Goal: Information Seeking & Learning: Learn about a topic

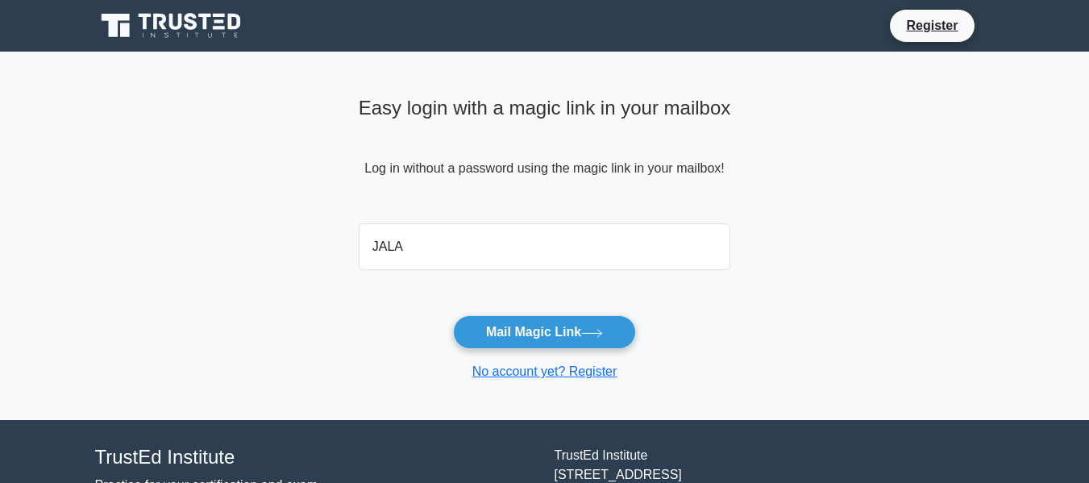
type input "[EMAIL_ADDRESS][DOMAIN_NAME]"
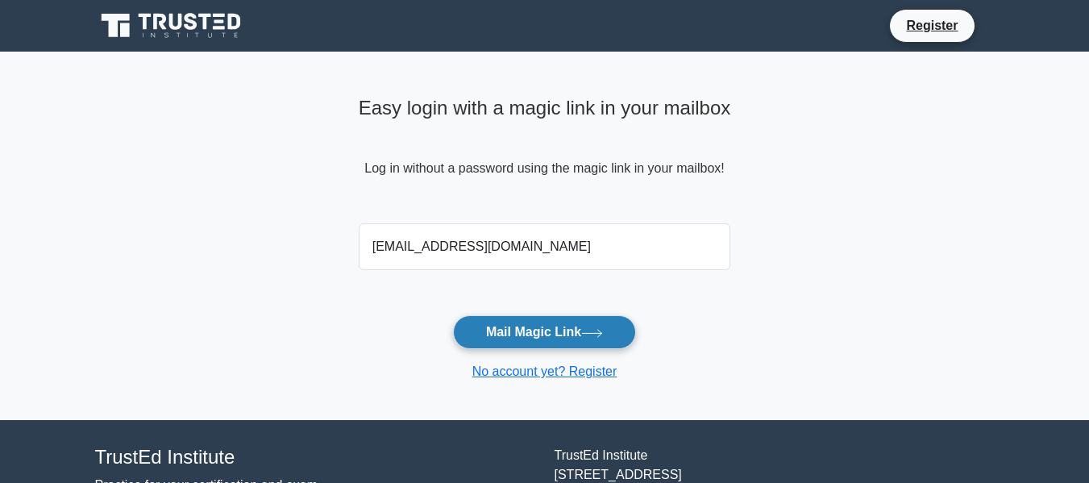
click at [559, 329] on button "Mail Magic Link" at bounding box center [544, 332] width 183 height 34
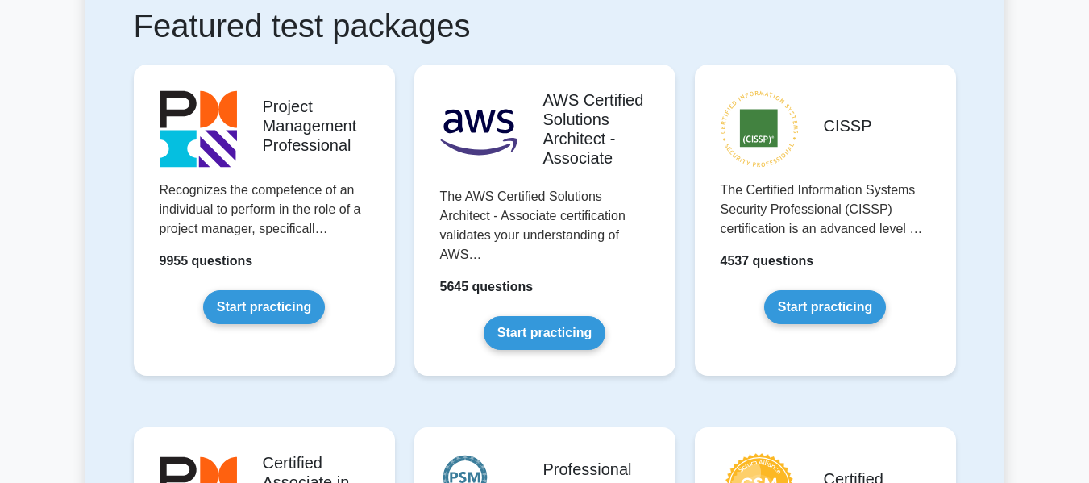
scroll to position [403, 0]
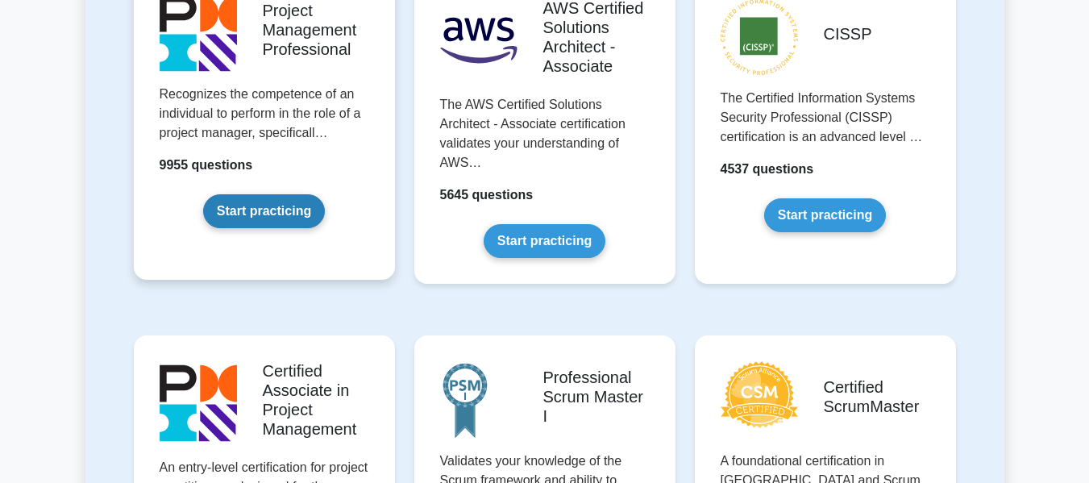
click at [288, 218] on link "Start practicing" at bounding box center [264, 211] width 122 height 34
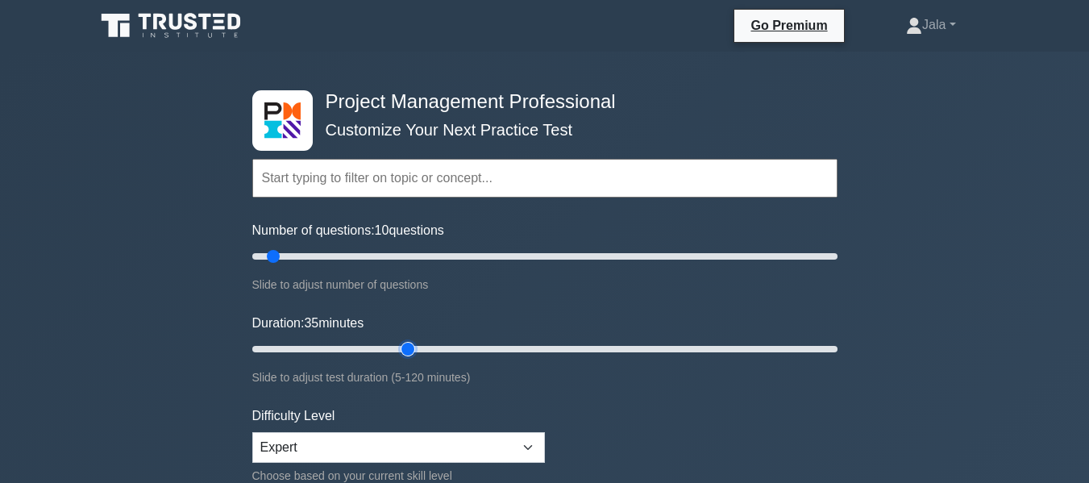
drag, startPoint x: 284, startPoint y: 350, endPoint x: 410, endPoint y: 357, distance: 126.7
type input "35"
click at [410, 357] on input "Duration: 35 minutes" at bounding box center [544, 348] width 585 height 19
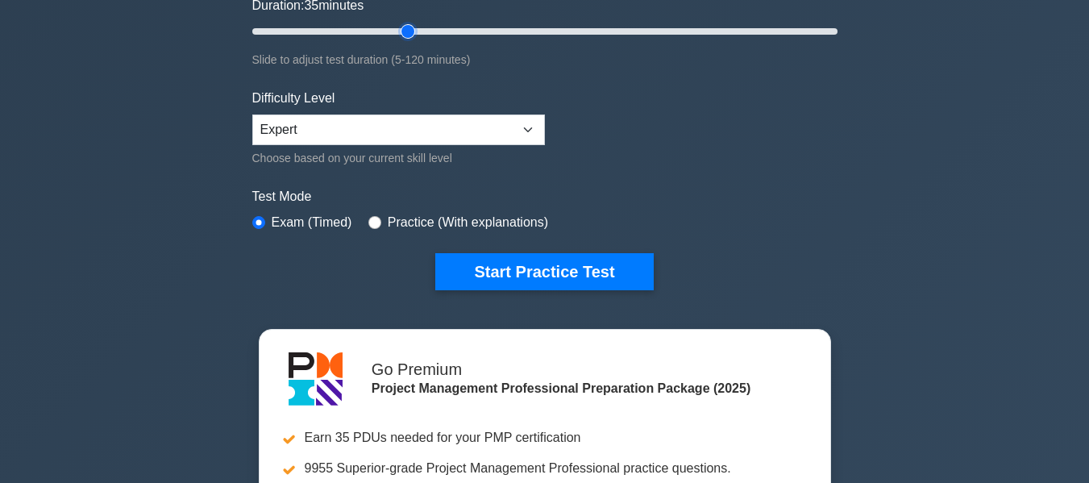
scroll to position [322, 0]
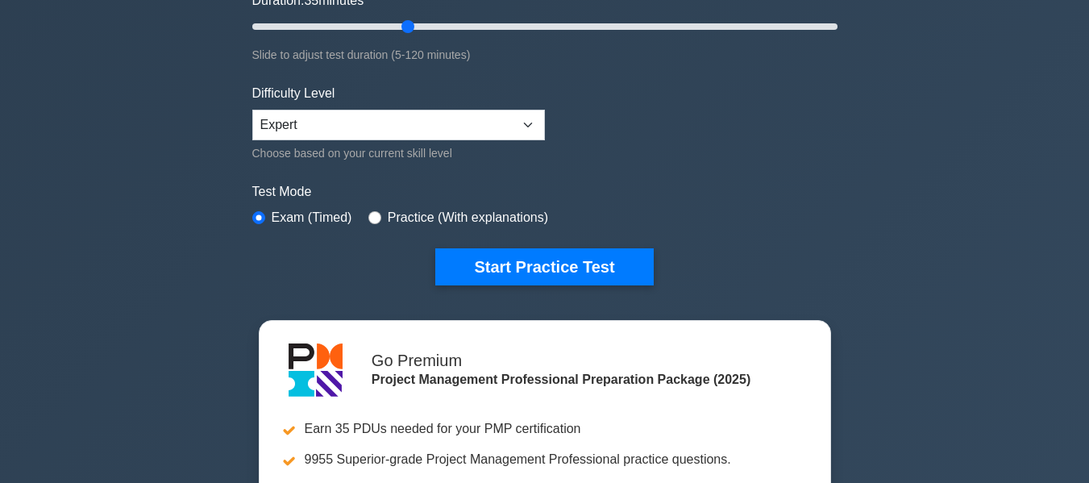
drag, startPoint x: 548, startPoint y: 273, endPoint x: 476, endPoint y: 325, distance: 89.0
click at [476, 325] on div "Project Management Professional Customize Your Next Practice Test Topics Scope …" at bounding box center [544, 236] width 1089 height 1014
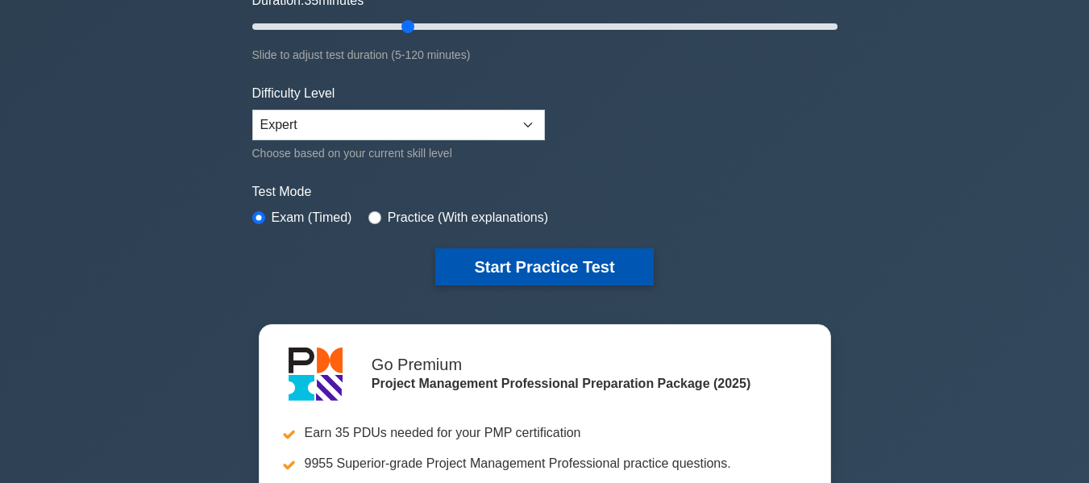
click at [458, 264] on button "Start Practice Test" at bounding box center [544, 266] width 218 height 37
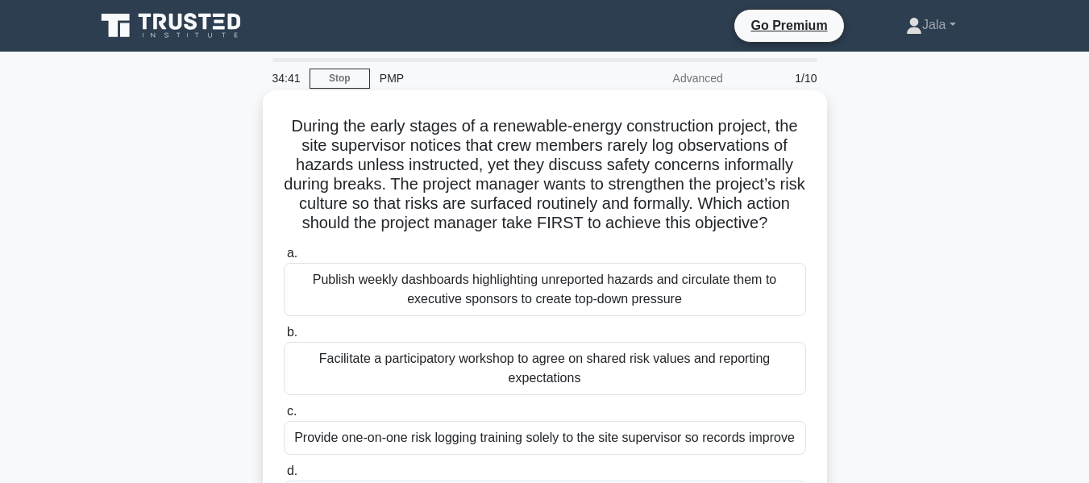
scroll to position [81, 0]
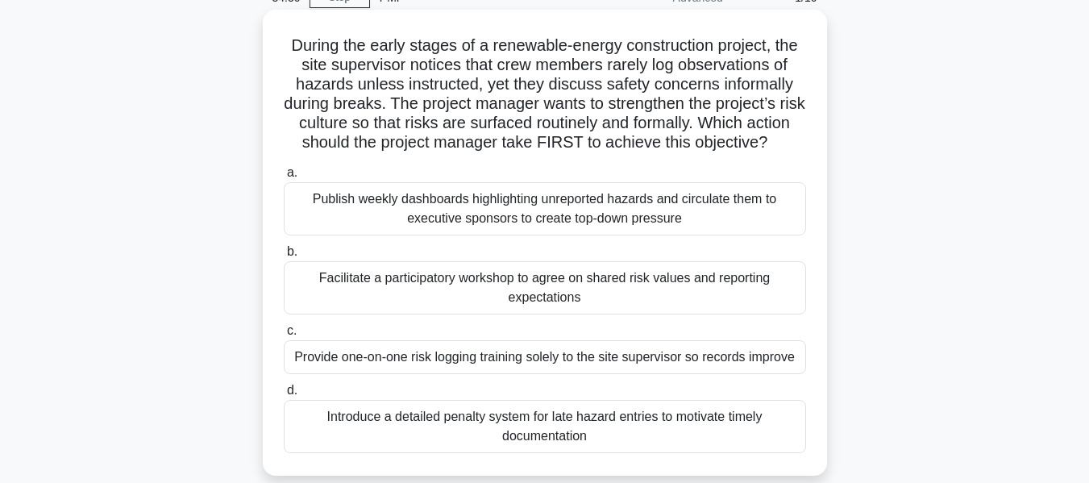
click at [513, 314] on div "Facilitate a participatory workshop to agree on shared risk values and reportin…" at bounding box center [545, 287] width 522 height 53
click at [284, 257] on input "b. Facilitate a participatory workshop to agree on shared risk values and repor…" at bounding box center [284, 252] width 0 height 10
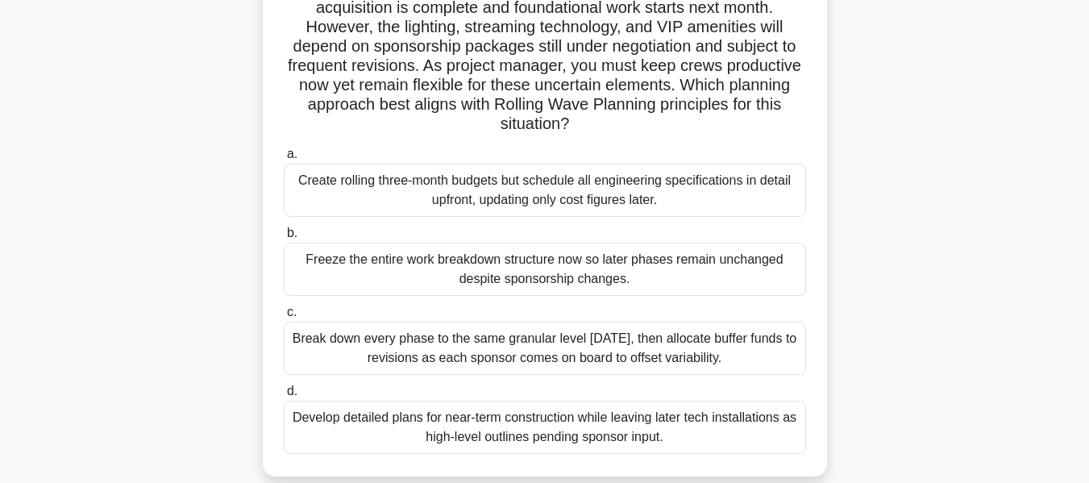
scroll to position [161, 0]
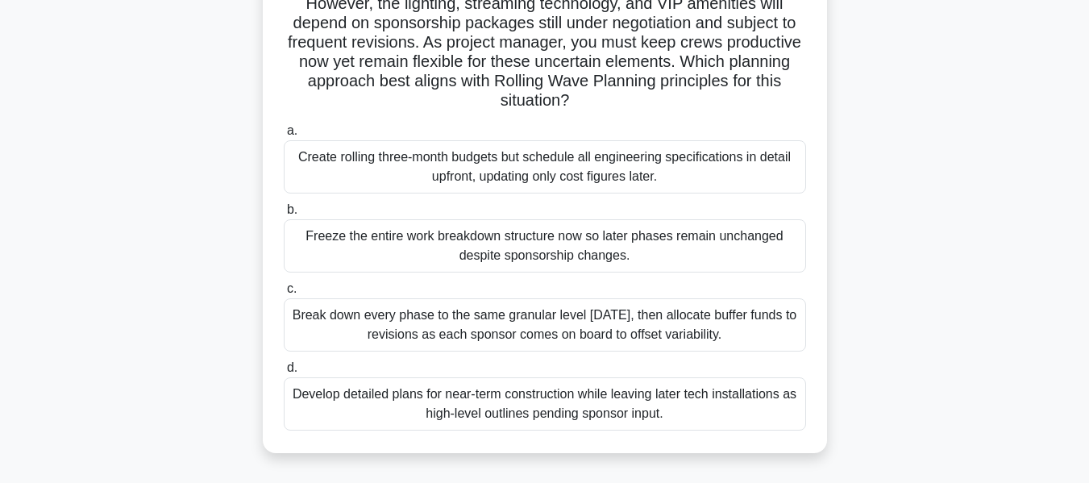
click at [474, 411] on div "Develop detailed plans for near-term construction while leaving later tech inst…" at bounding box center [545, 403] width 522 height 53
click at [284, 373] on input "d. Develop detailed plans for near-term construction while leaving later tech i…" at bounding box center [284, 368] width 0 height 10
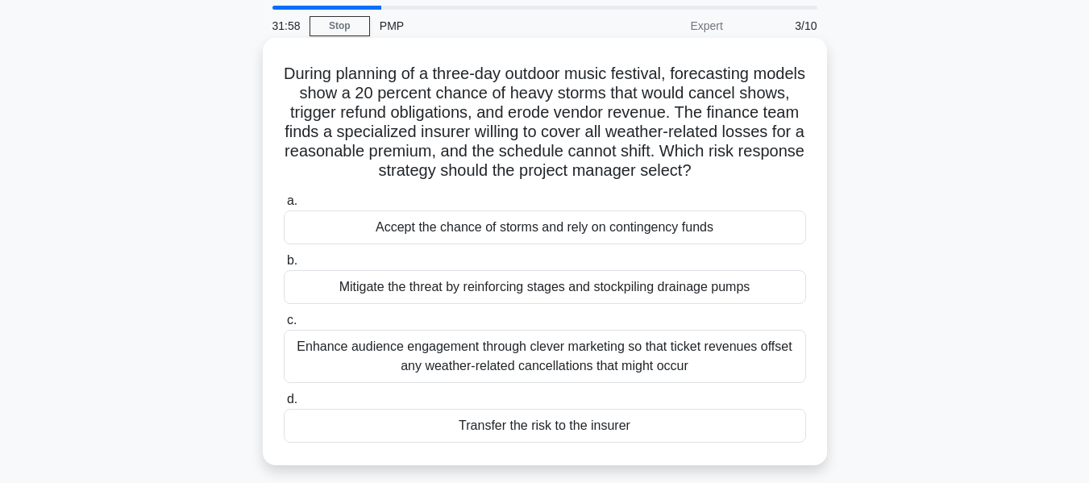
scroll to position [81, 0]
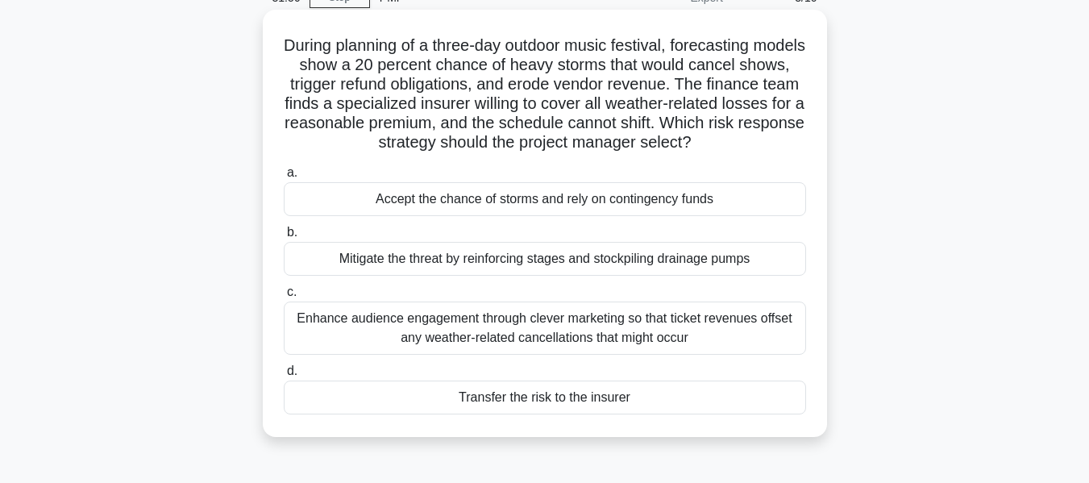
click at [642, 401] on div "Transfer the risk to the insurer" at bounding box center [545, 397] width 522 height 34
click at [284, 376] on input "d. Transfer the risk to the insurer" at bounding box center [284, 371] width 0 height 10
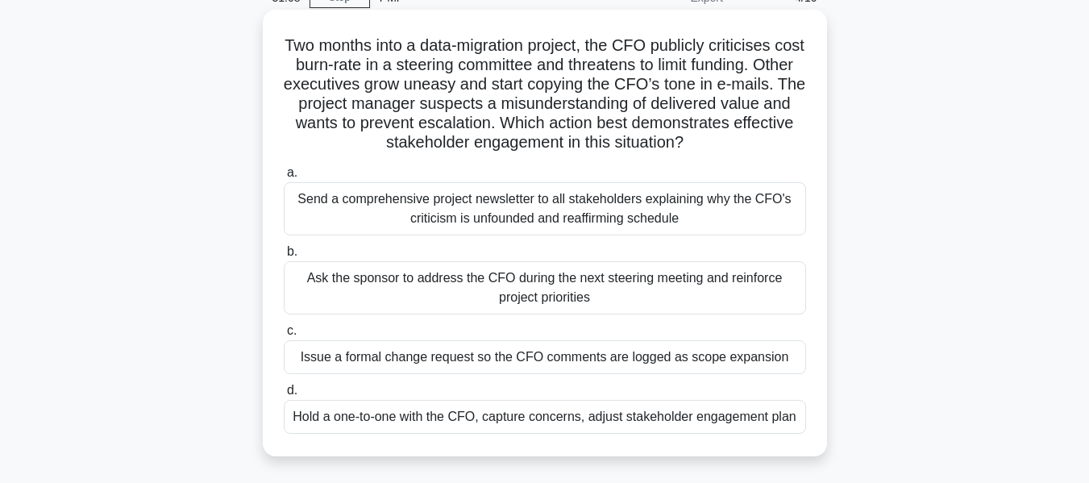
click at [580, 429] on div "Hold a one-to-one with the CFO, capture concerns, adjust stakeholder engagement…" at bounding box center [545, 417] width 522 height 34
click at [284, 396] on input "d. Hold a one-to-one with the CFO, capture concerns, adjust stakeholder engagem…" at bounding box center [284, 390] width 0 height 10
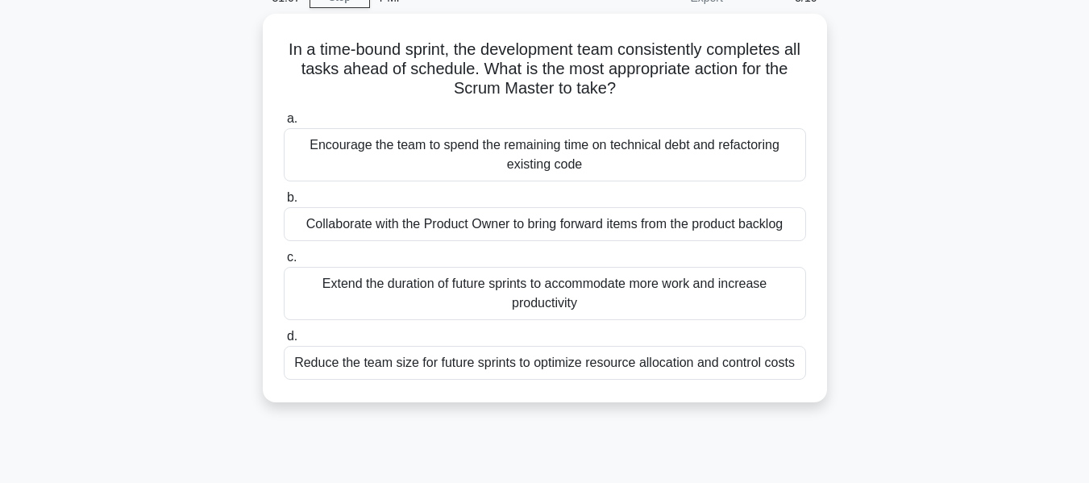
scroll to position [0, 0]
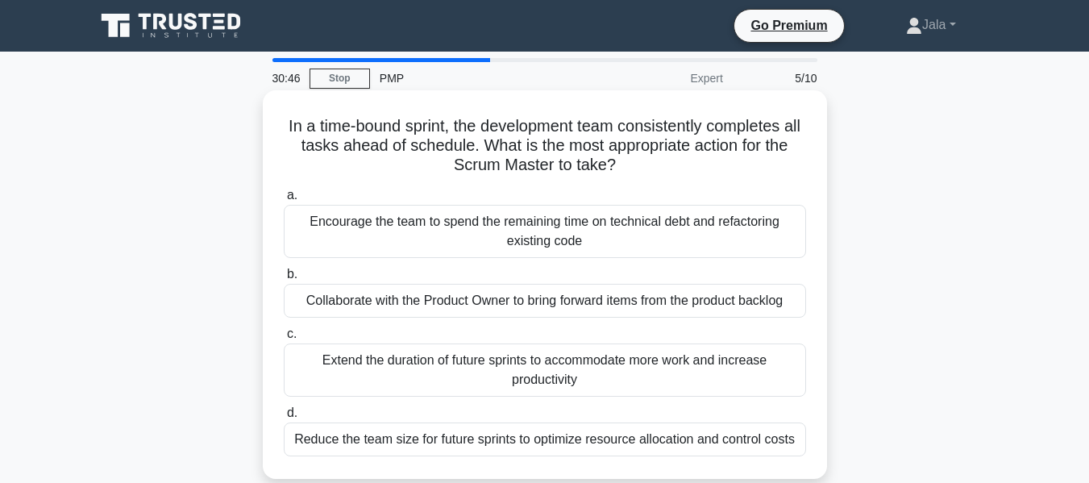
click at [409, 294] on div "Collaborate with the Product Owner to bring forward items from the product back…" at bounding box center [545, 301] width 522 height 34
click at [284, 280] on input "b. Collaborate with the Product Owner to bring forward items from the product b…" at bounding box center [284, 274] width 0 height 10
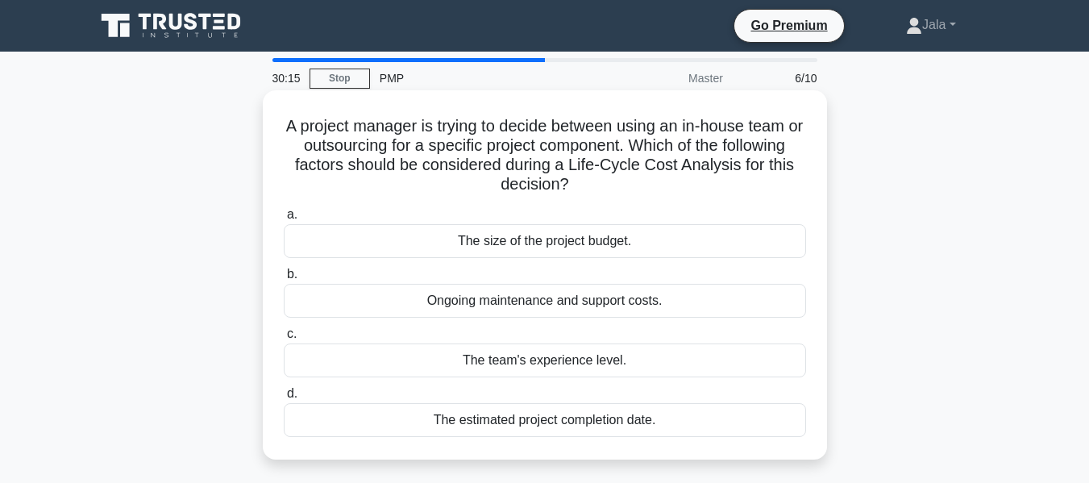
click at [554, 314] on div "Ongoing maintenance and support costs." at bounding box center [545, 301] width 522 height 34
click at [284, 280] on input "b. Ongoing maintenance and support costs." at bounding box center [284, 274] width 0 height 10
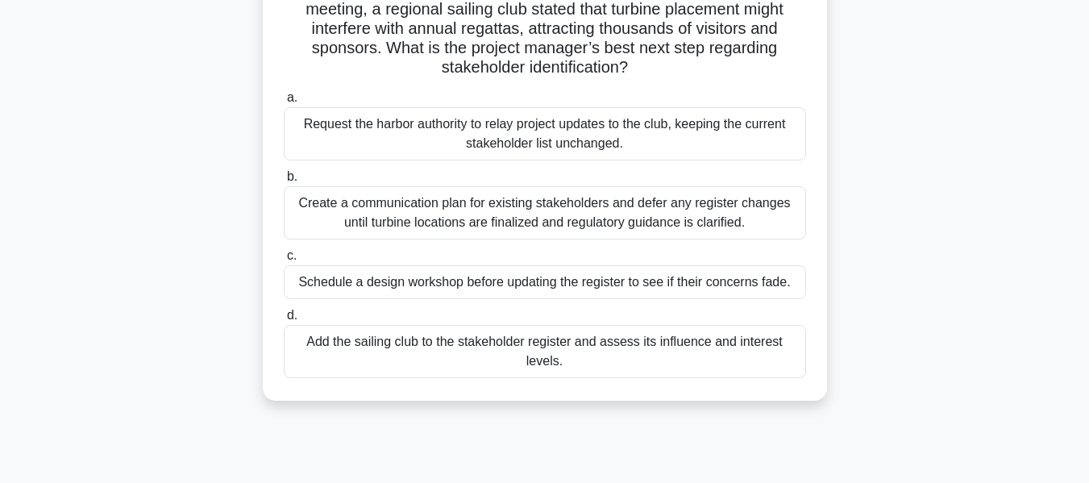
scroll to position [161, 0]
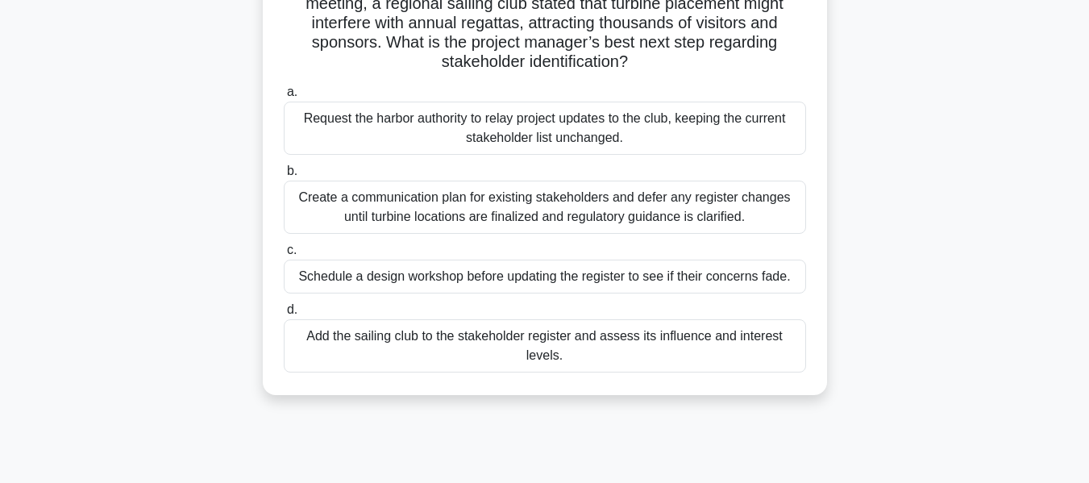
click at [409, 276] on div "Schedule a design workshop before updating the register to see if their concern…" at bounding box center [545, 277] width 522 height 34
click at [284, 255] on input "c. Schedule a design workshop before updating the register to see if their conc…" at bounding box center [284, 250] width 0 height 10
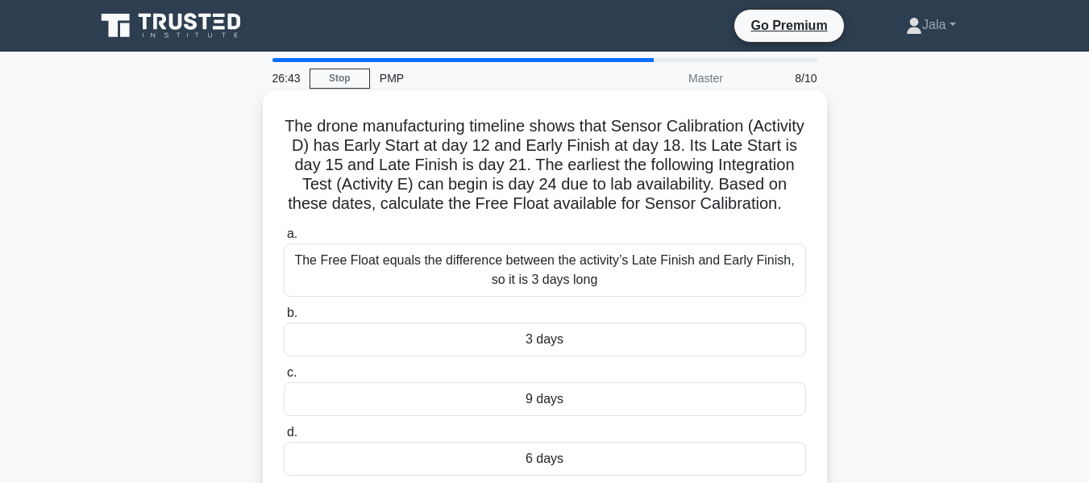
scroll to position [81, 0]
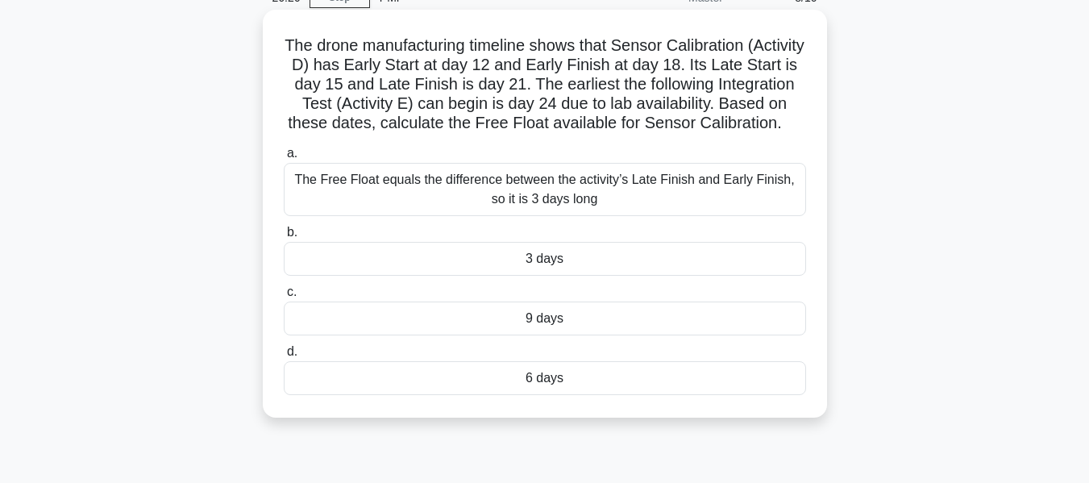
click at [563, 395] on div "6 days" at bounding box center [545, 378] width 522 height 34
click at [284, 357] on input "d. 6 days" at bounding box center [284, 352] width 0 height 10
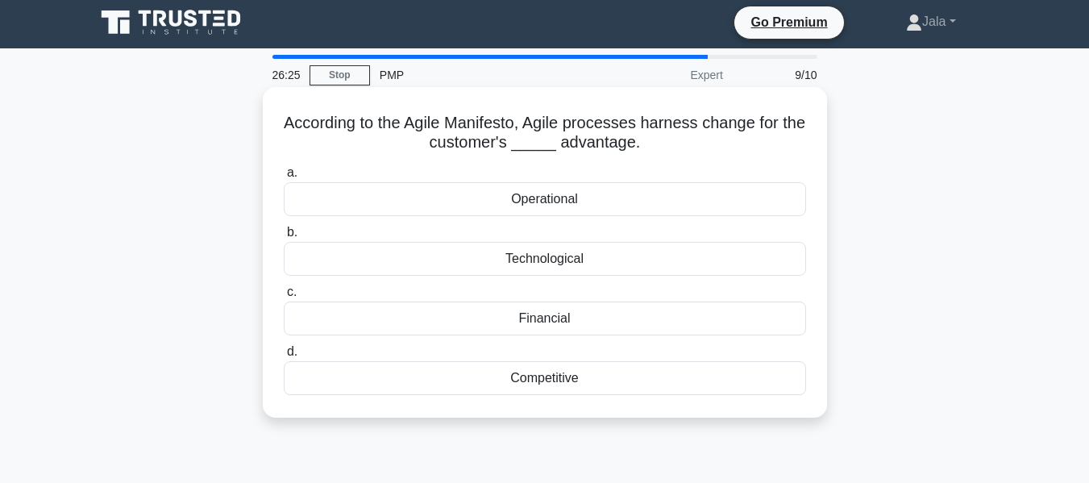
scroll to position [0, 0]
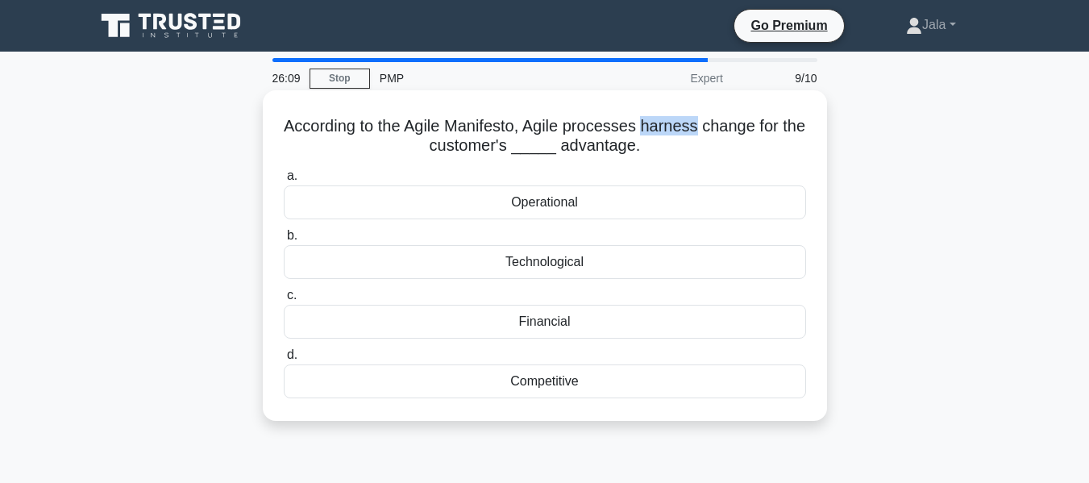
drag, startPoint x: 715, startPoint y: 125, endPoint x: 658, endPoint y: 124, distance: 56.4
click at [658, 124] on h5 "According to the Agile Manifesto, Agile processes harness change for the custom…" at bounding box center [544, 136] width 525 height 40
copy h5 "harness"
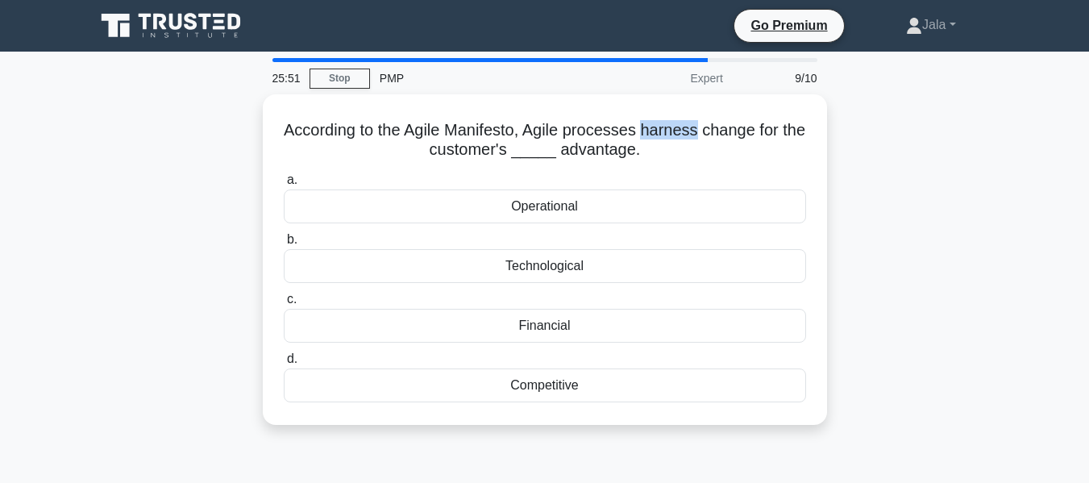
drag, startPoint x: 646, startPoint y: 152, endPoint x: 248, endPoint y: 107, distance: 399.9
click at [248, 107] on div "According to the Agile Manifesto, Agile processes harness change for the custom…" at bounding box center [544, 269] width 919 height 350
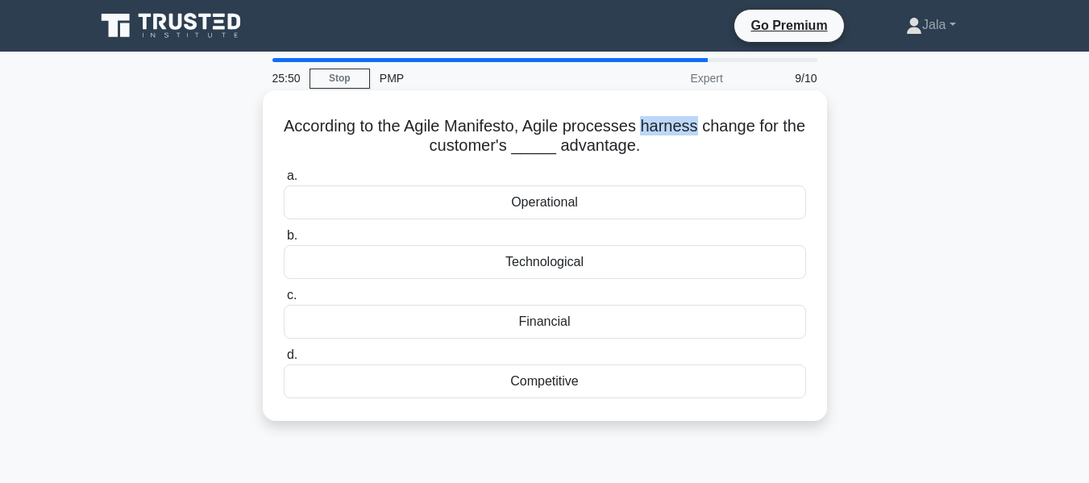
copy h5 "According to the Agile Manifesto, Agile processes harness change for the custom…"
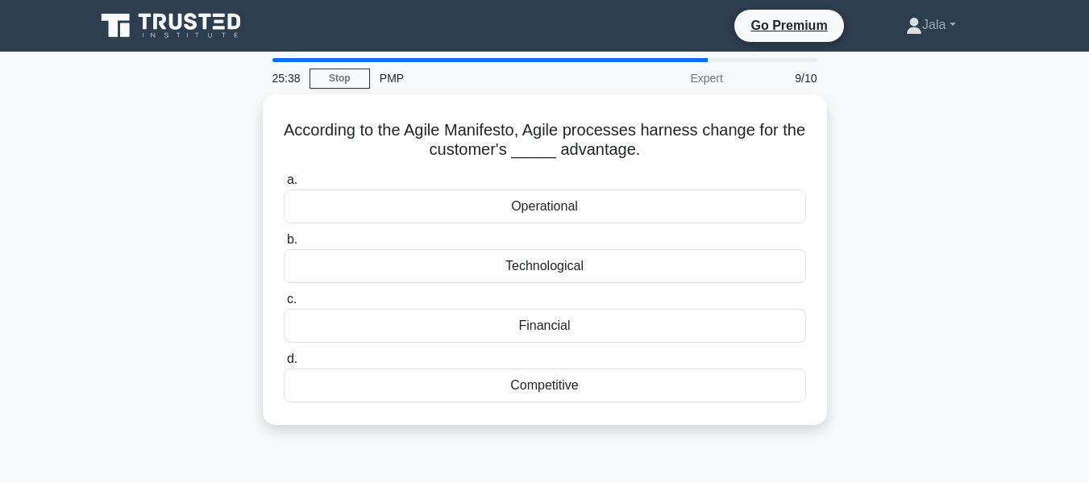
click at [919, 212] on div "According to the Agile Manifesto, Agile processes harness change for the custom…" at bounding box center [544, 269] width 919 height 350
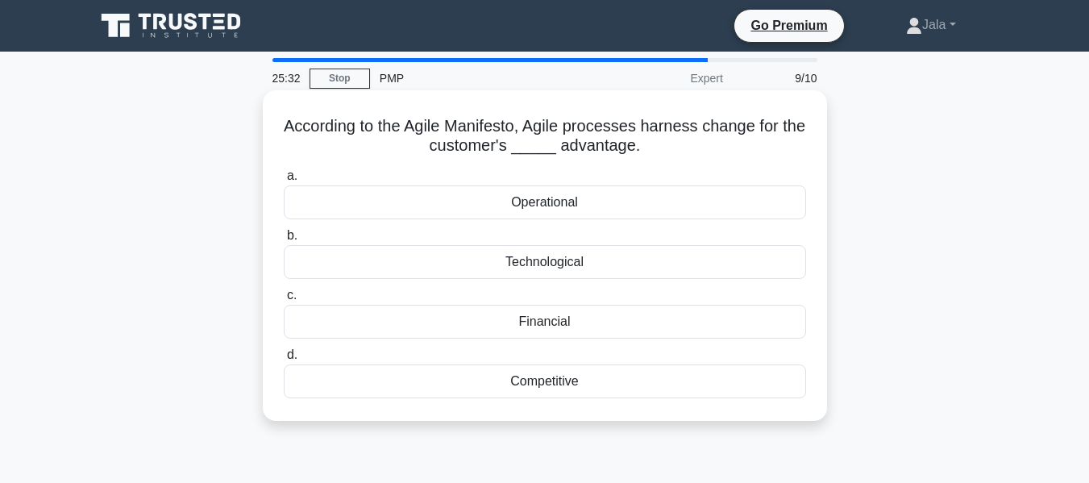
click at [587, 201] on div "Operational" at bounding box center [545, 202] width 522 height 34
click at [284, 181] on input "a. Operational" at bounding box center [284, 176] width 0 height 10
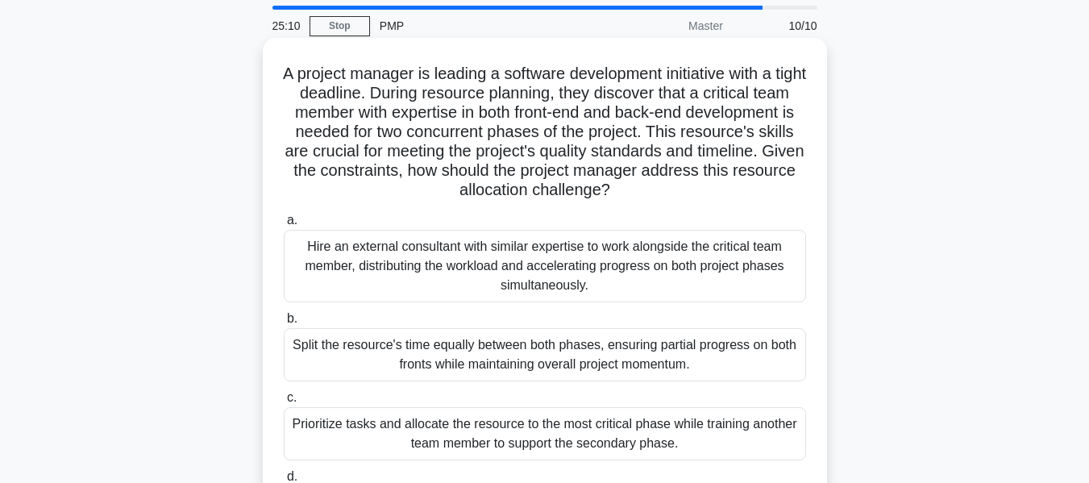
scroll to position [81, 0]
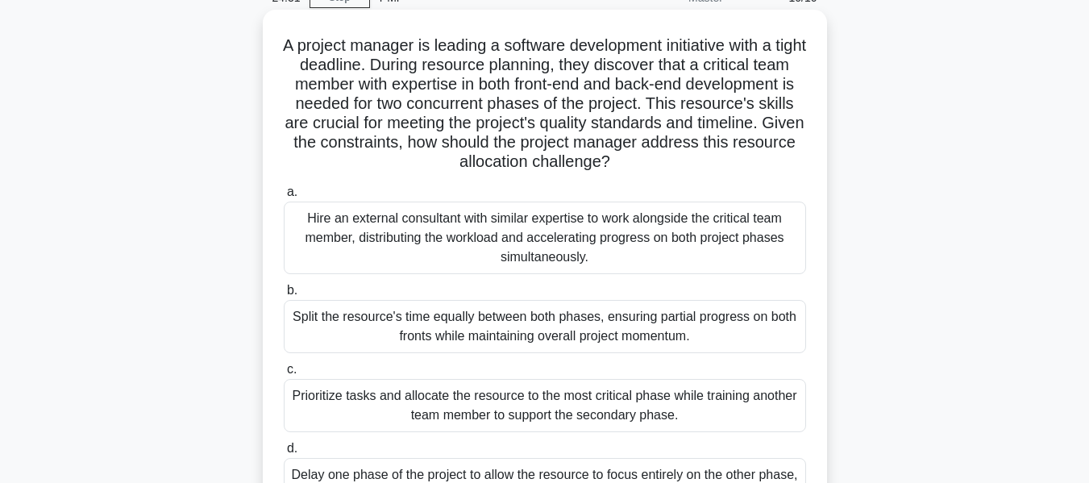
click at [457, 346] on div "Split the resource's time equally between both phases, ensuring partial progres…" at bounding box center [545, 326] width 522 height 53
click at [284, 296] on input "b. Split the resource's time equally between both phases, ensuring partial prog…" at bounding box center [284, 290] width 0 height 10
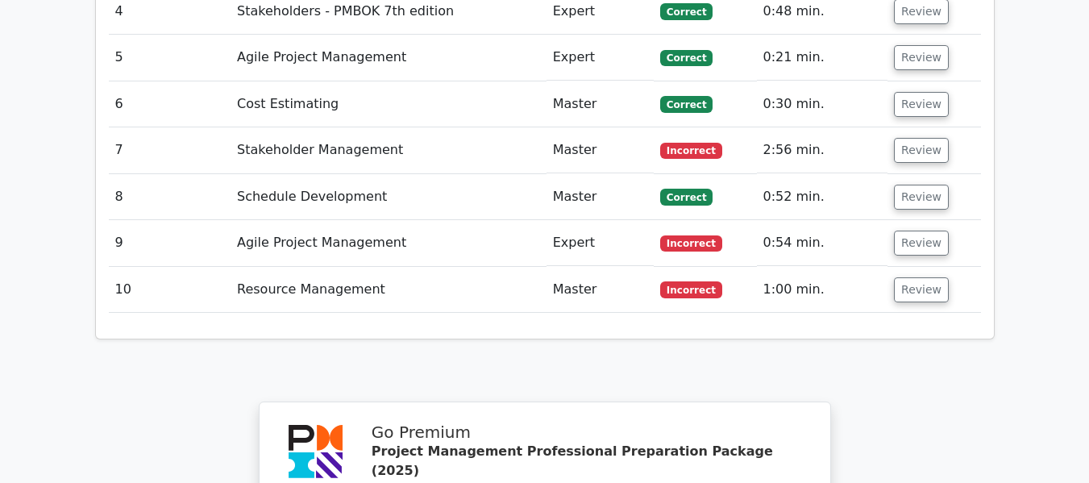
scroll to position [2579, 0]
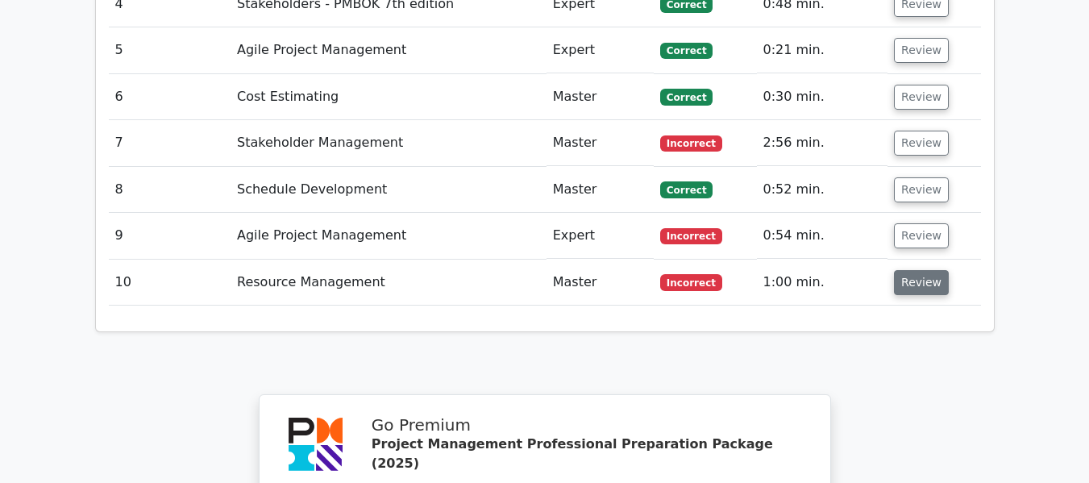
click at [908, 270] on button "Review" at bounding box center [921, 282] width 55 height 25
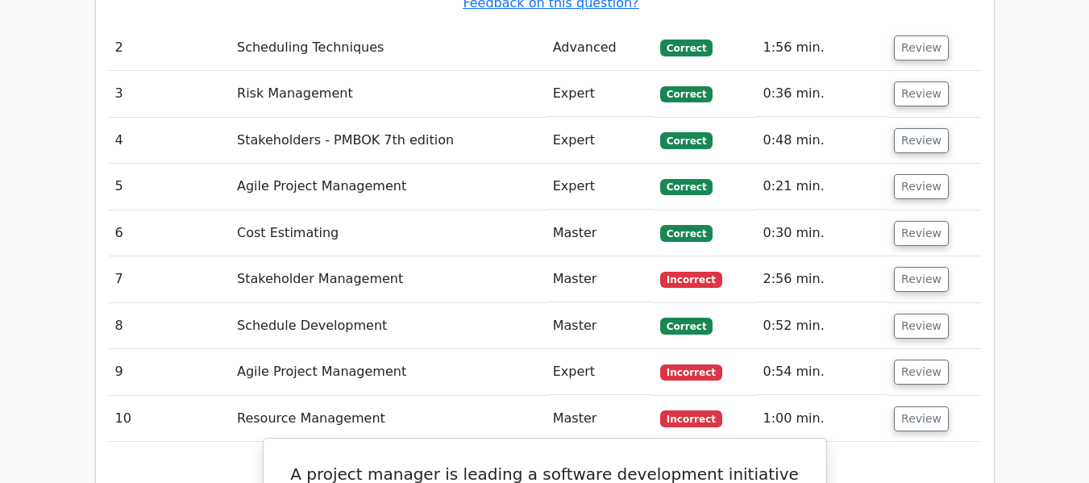
scroll to position [2418, 0]
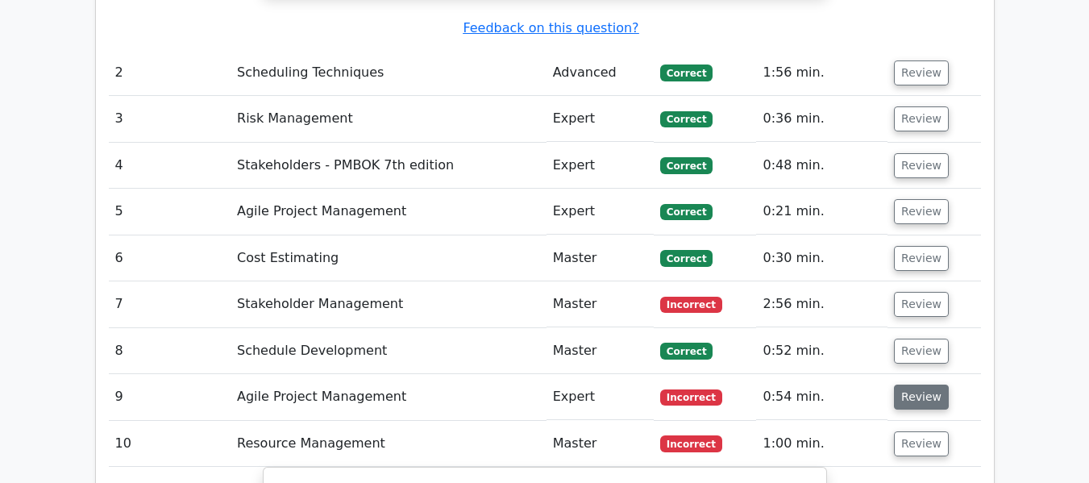
click at [916, 384] on button "Review" at bounding box center [921, 396] width 55 height 25
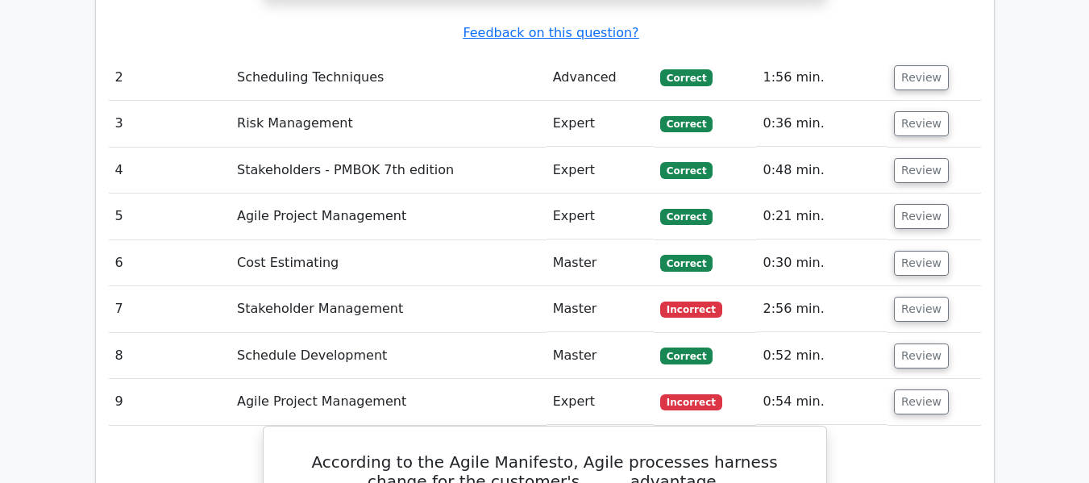
scroll to position [2337, 0]
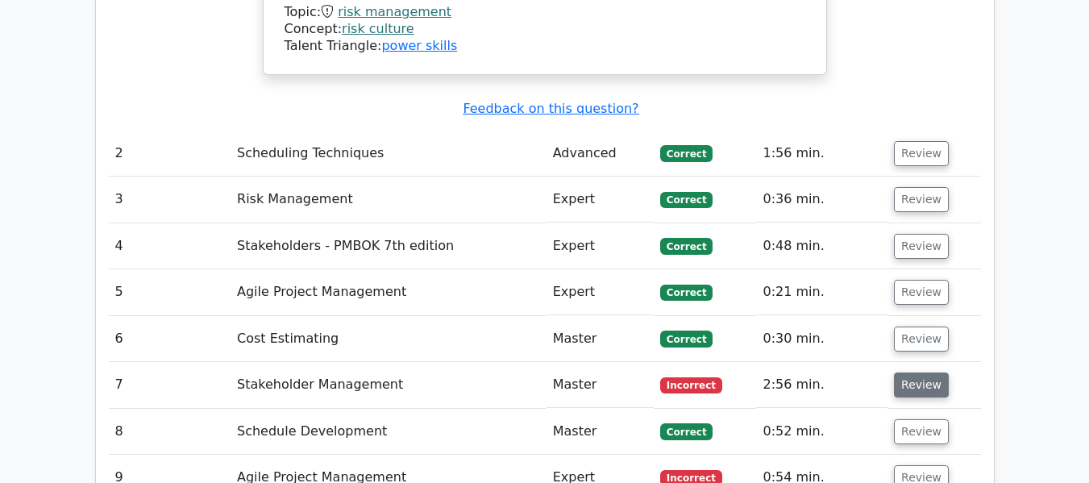
click at [930, 372] on button "Review" at bounding box center [921, 384] width 55 height 25
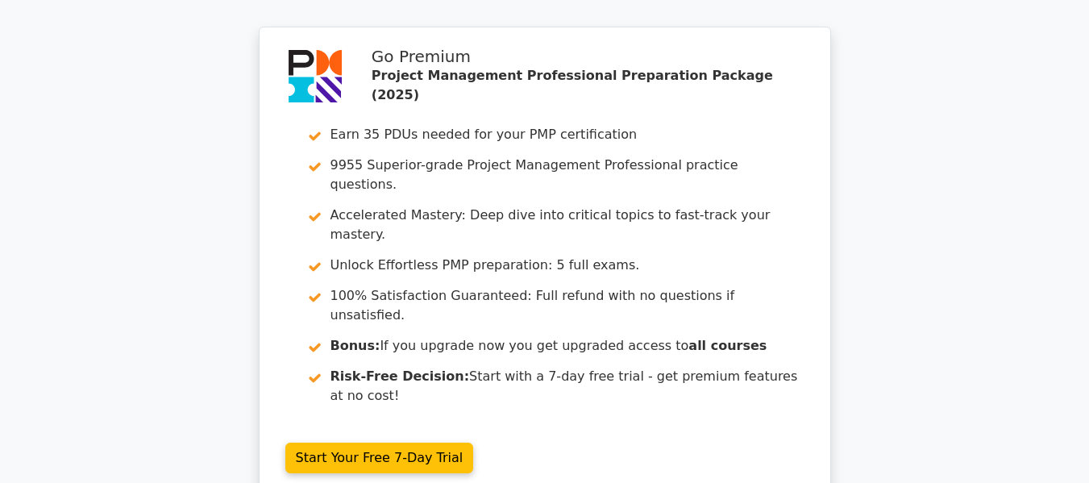
scroll to position [5825, 0]
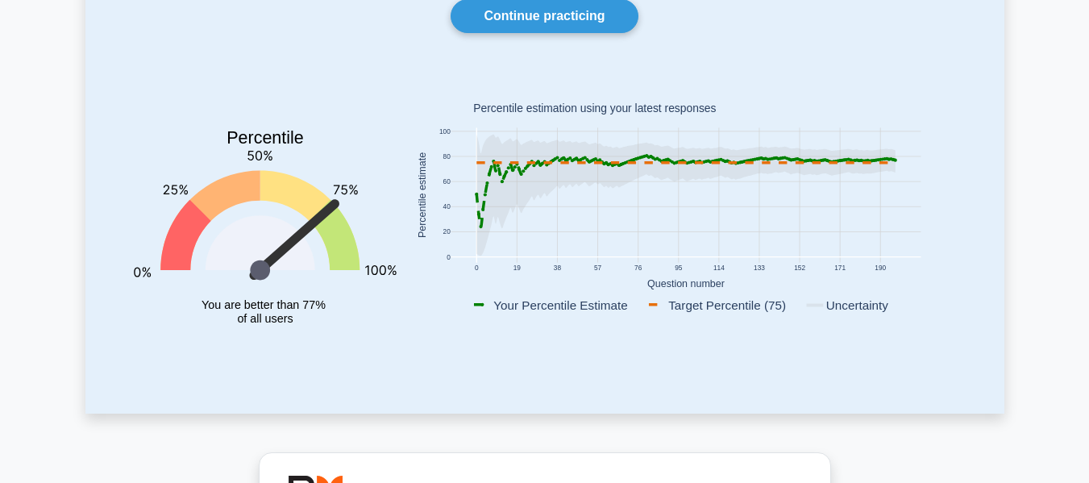
scroll to position [161, 0]
click at [565, 31] on link "Continue practicing" at bounding box center [544, 17] width 187 height 34
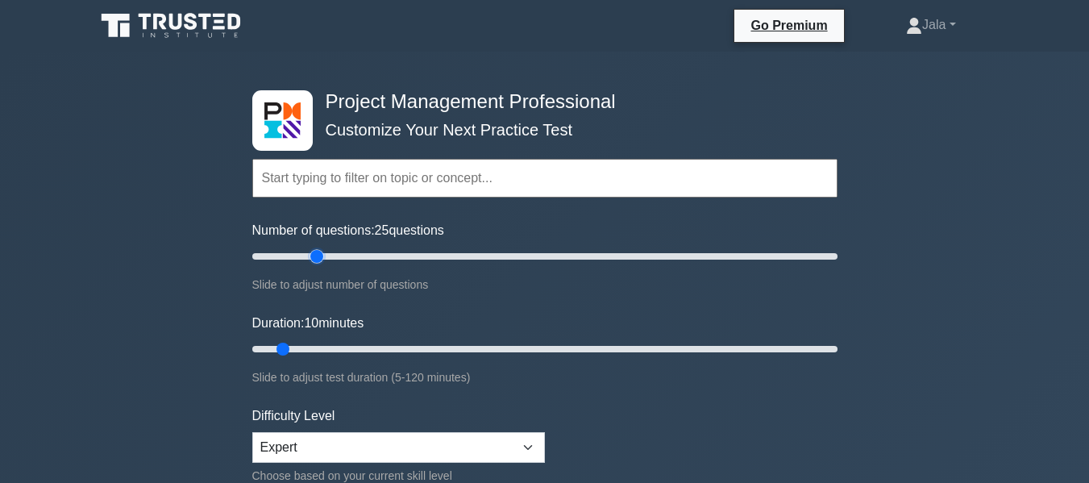
drag, startPoint x: 272, startPoint y: 258, endPoint x: 321, endPoint y: 247, distance: 50.3
type input "25"
click at [321, 247] on input "Number of questions: 25 questions" at bounding box center [544, 256] width 585 height 19
drag, startPoint x: 283, startPoint y: 352, endPoint x: 603, endPoint y: 343, distance: 320.1
type input "75"
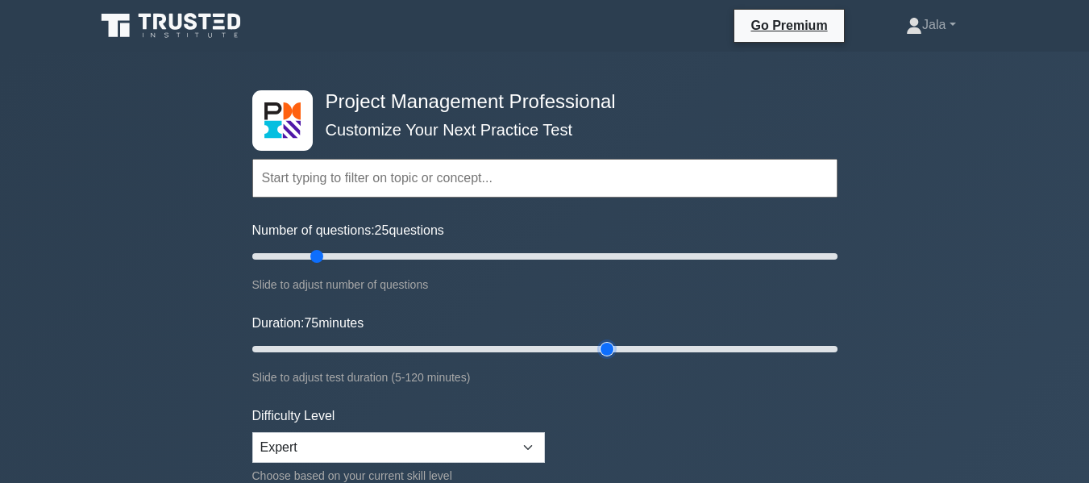
click at [603, 343] on input "Duration: 75 minutes" at bounding box center [544, 348] width 585 height 19
drag, startPoint x: 317, startPoint y: 255, endPoint x: 346, endPoint y: 259, distance: 29.2
type input "35"
click at [346, 259] on input "Number of questions: 35 questions" at bounding box center [544, 256] width 585 height 19
drag, startPoint x: 609, startPoint y: 347, endPoint x: 840, endPoint y: 350, distance: 230.5
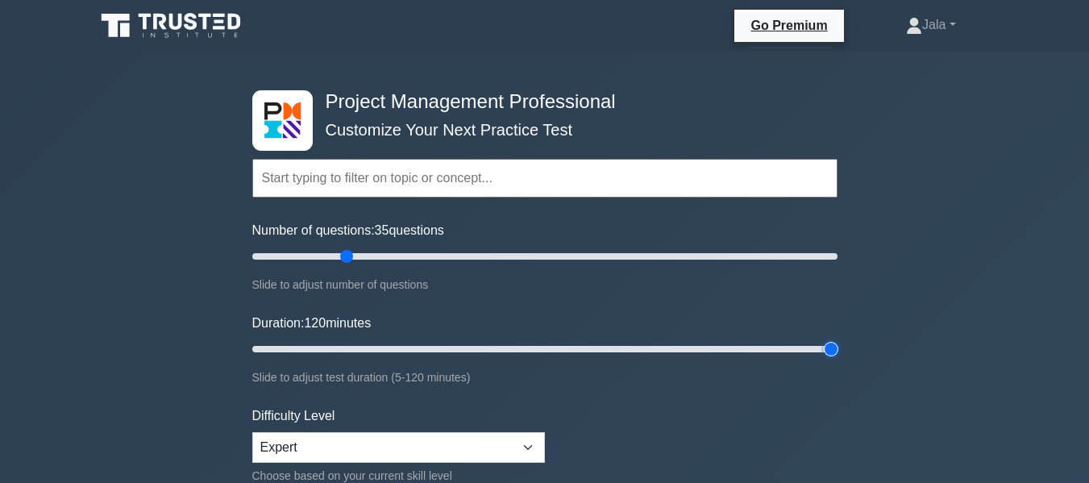
type input "120"
click at [837, 350] on input "Duration: 120 minutes" at bounding box center [544, 348] width 585 height 19
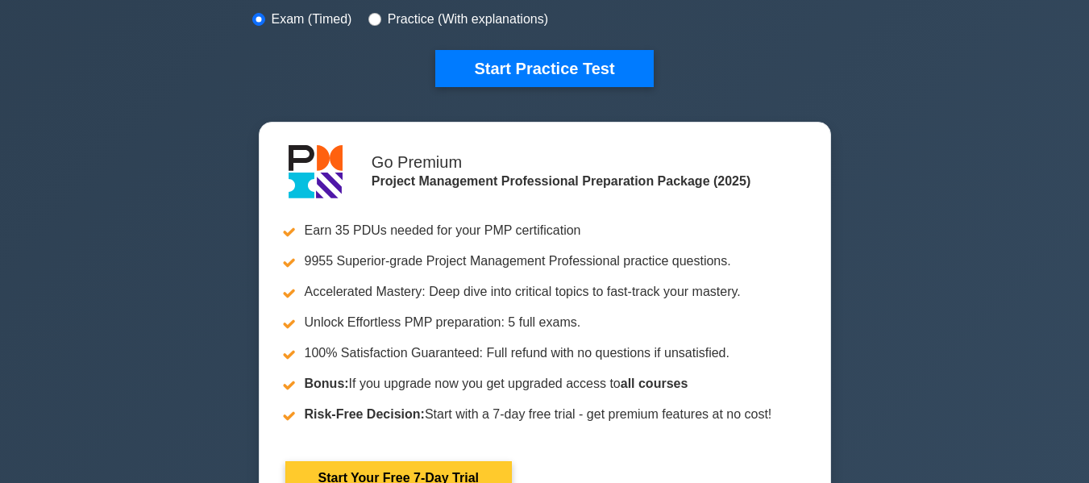
scroll to position [564, 0]
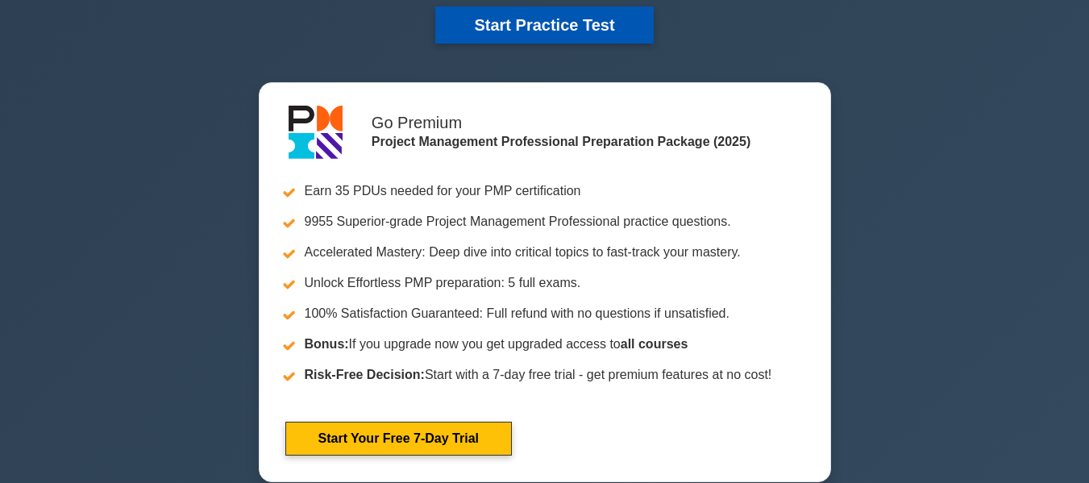
click at [607, 25] on button "Start Practice Test" at bounding box center [544, 24] width 218 height 37
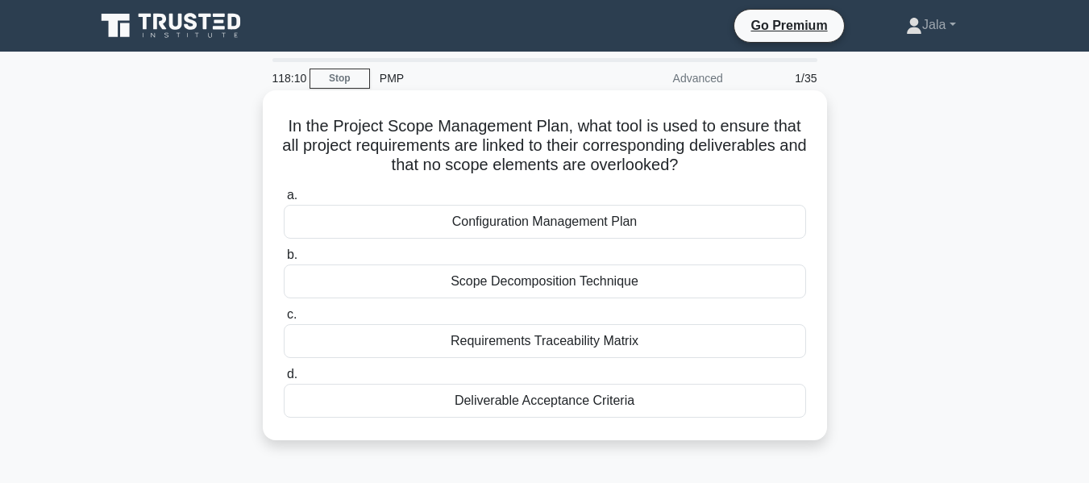
click at [576, 338] on div "Requirements Traceability Matrix" at bounding box center [545, 341] width 522 height 34
click at [284, 320] on input "c. Requirements Traceability Matrix" at bounding box center [284, 314] width 0 height 10
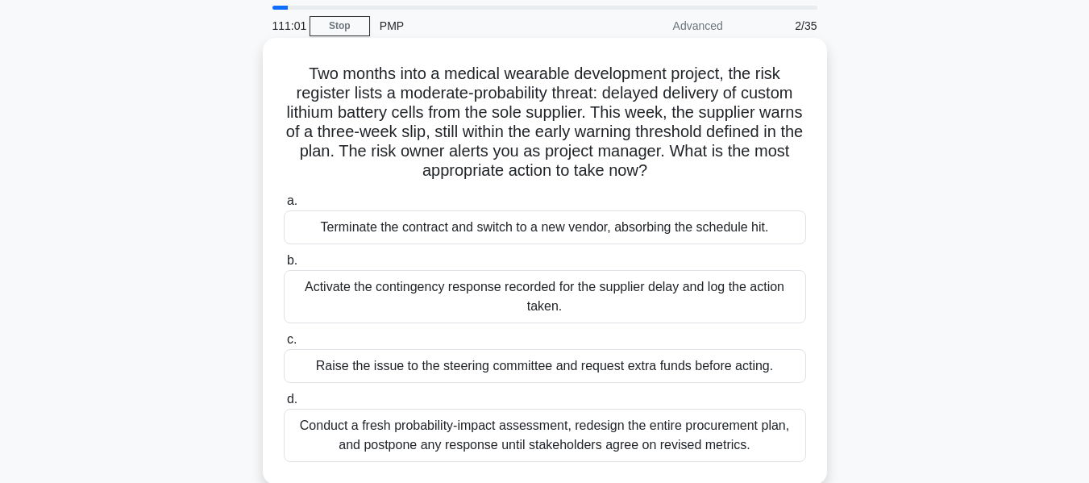
scroll to position [81, 0]
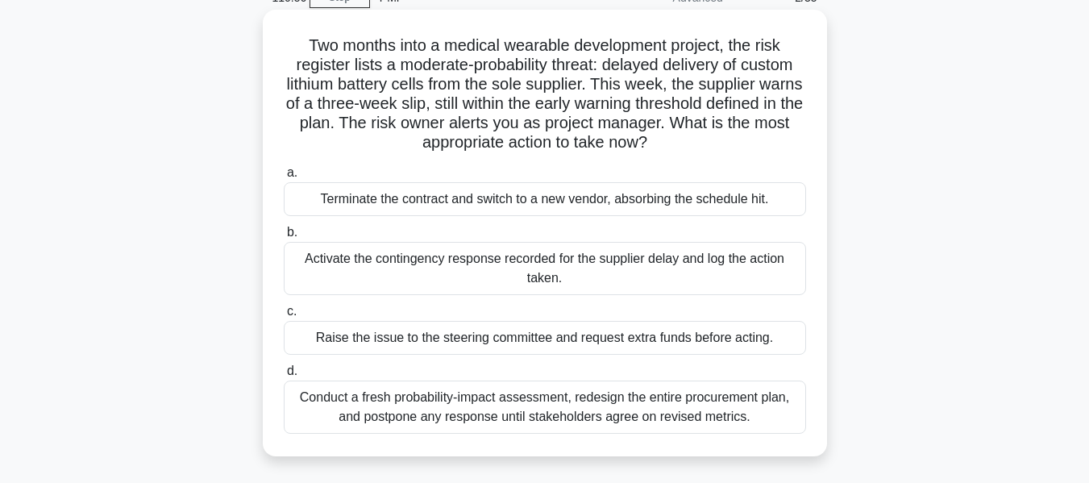
click at [392, 272] on div "Activate the contingency response recorded for the supplier delay and log the a…" at bounding box center [545, 268] width 522 height 53
click at [284, 238] on input "b. Activate the contingency response recorded for the supplier delay and log th…" at bounding box center [284, 232] width 0 height 10
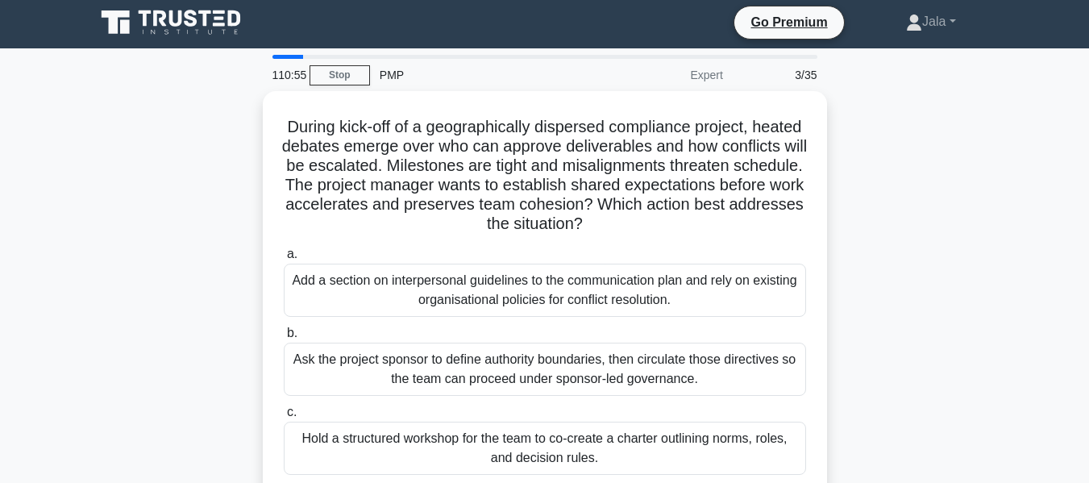
scroll to position [0, 0]
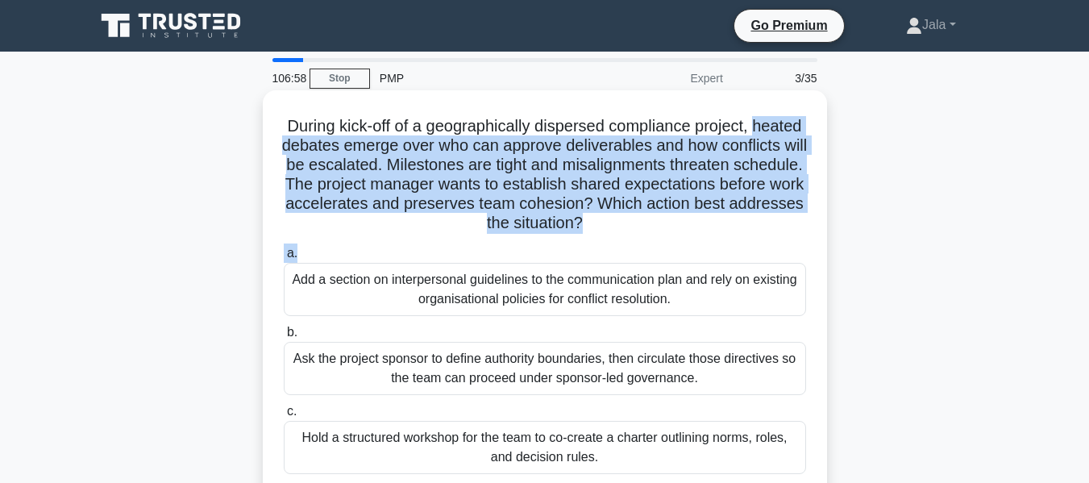
drag, startPoint x: 297, startPoint y: 142, endPoint x: 729, endPoint y: 239, distance: 442.7
click at [729, 239] on div "During kick-off of a geographically dispersed compliance project, heated debate…" at bounding box center [544, 333] width 551 height 472
click at [715, 239] on div "During kick-off of a geographically dispersed compliance project, heated debate…" at bounding box center [544, 333] width 551 height 472
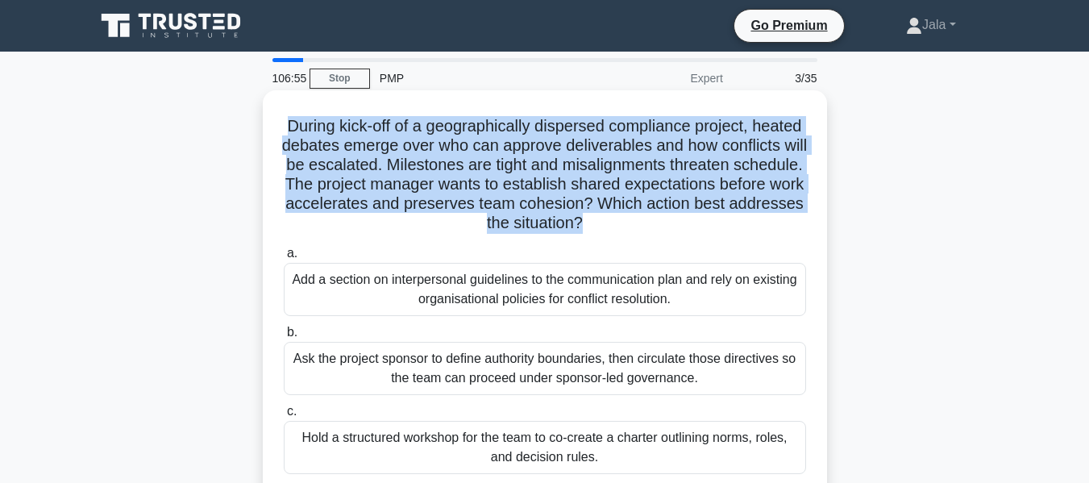
drag, startPoint x: 690, startPoint y: 222, endPoint x: 306, endPoint y: 133, distance: 393.9
click at [306, 133] on h5 "During kick-off of a geographically dispersed compliance project, heated debate…" at bounding box center [544, 175] width 525 height 118
click at [332, 167] on h5 "During kick-off of a geographically dispersed compliance project, heated debate…" at bounding box center [544, 175] width 525 height 118
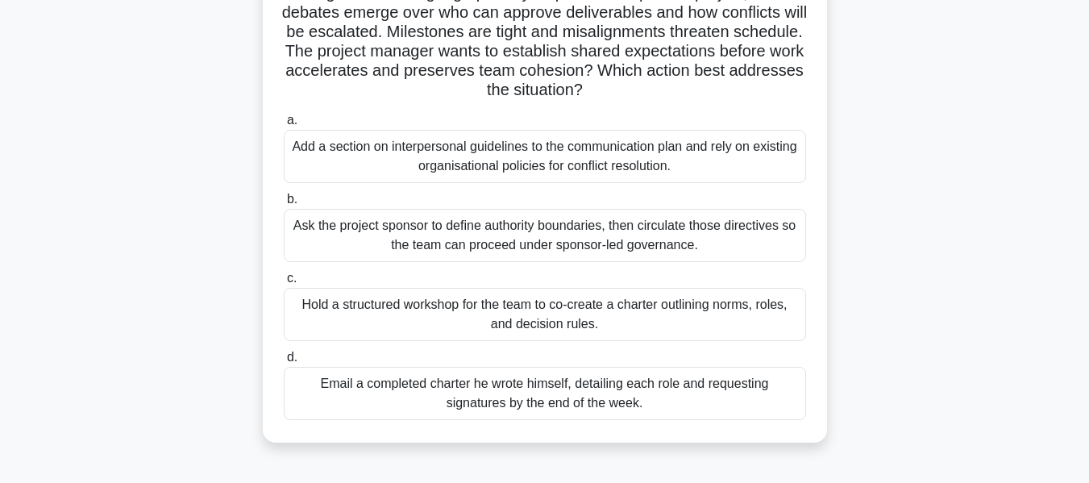
scroll to position [161, 0]
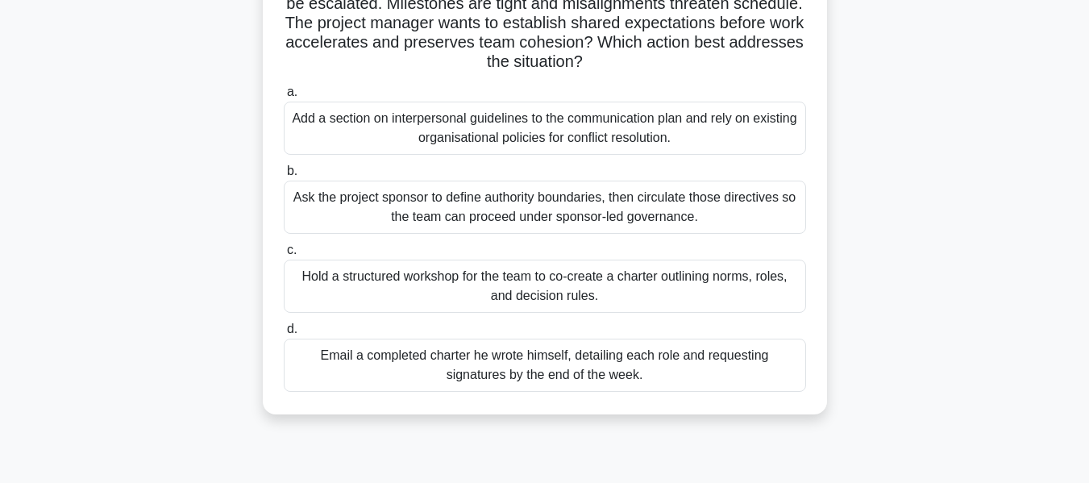
click at [561, 289] on div "Hold a structured workshop for the team to co-create a charter outlining norms,…" at bounding box center [545, 286] width 522 height 53
click at [284, 255] on input "c. Hold a structured workshop for the team to co-create a charter outlining nor…" at bounding box center [284, 250] width 0 height 10
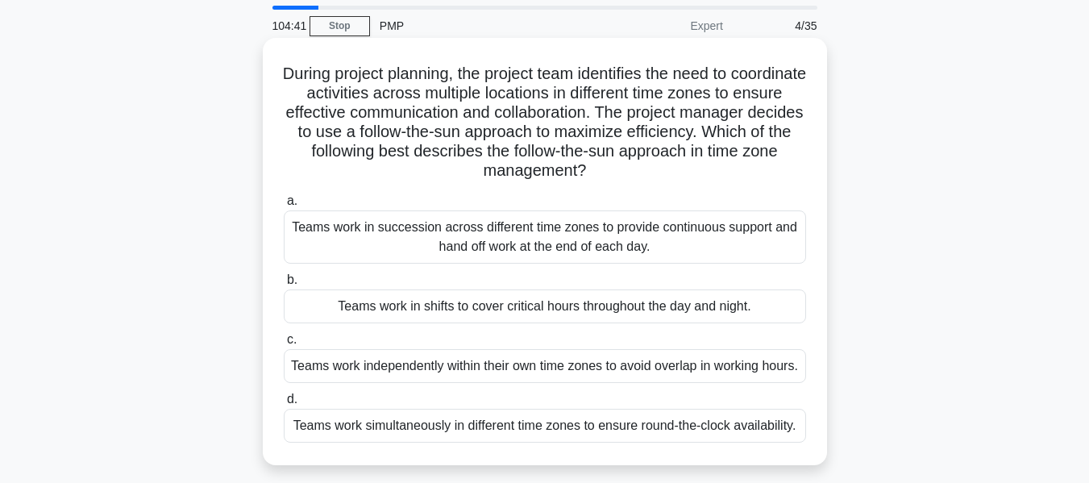
scroll to position [81, 0]
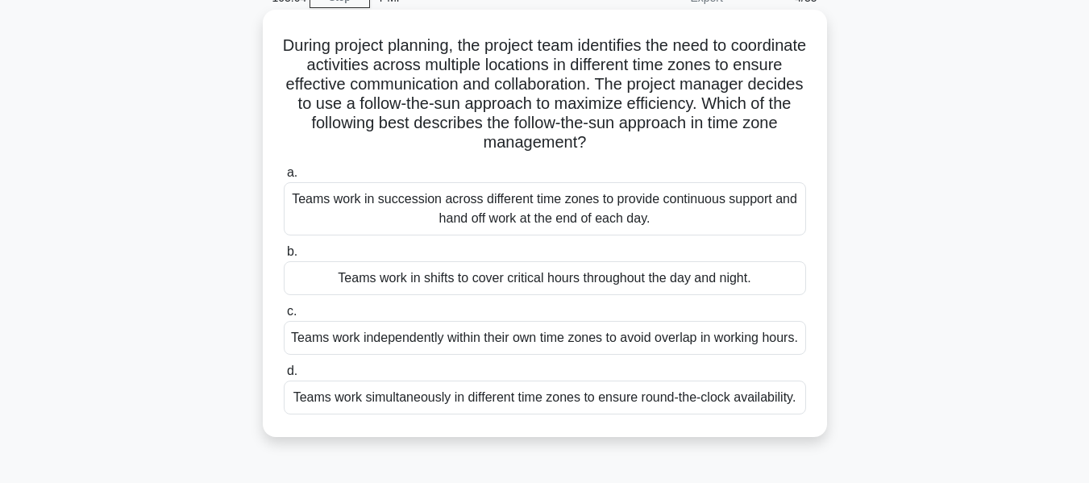
click at [489, 351] on div "Teams work independently within their own time zones to avoid overlap in workin…" at bounding box center [545, 338] width 522 height 34
click at [284, 317] on input "c. Teams work independently within their own time zones to avoid overlap in wor…" at bounding box center [284, 311] width 0 height 10
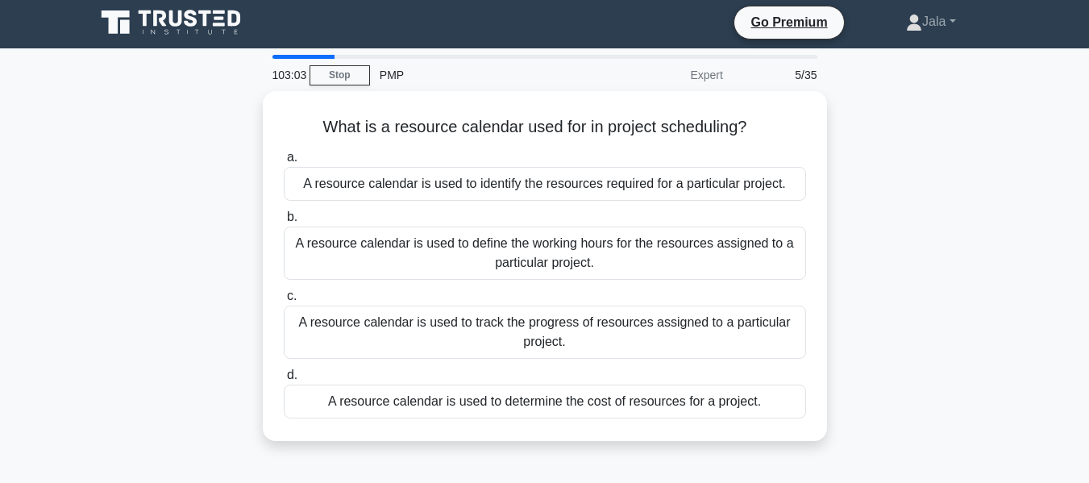
scroll to position [0, 0]
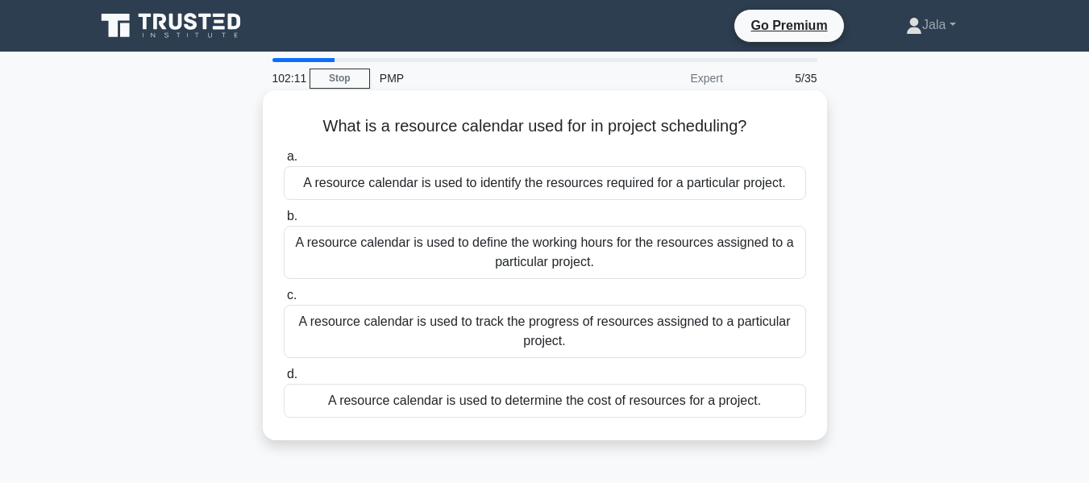
click at [446, 264] on div "A resource calendar is used to define the working hours for the resources assig…" at bounding box center [545, 252] width 522 height 53
click at [284, 222] on input "b. A resource calendar is used to define the working hours for the resources as…" at bounding box center [284, 216] width 0 height 10
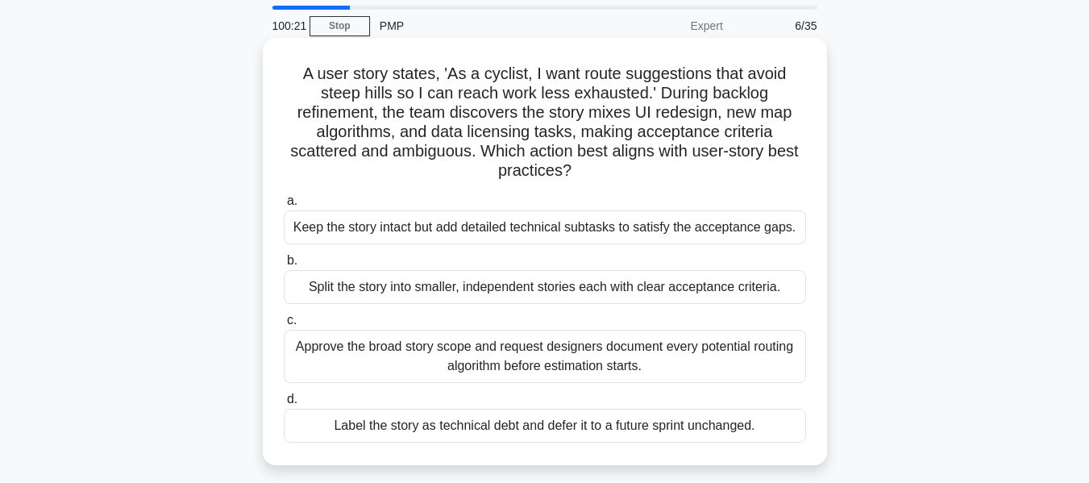
scroll to position [81, 0]
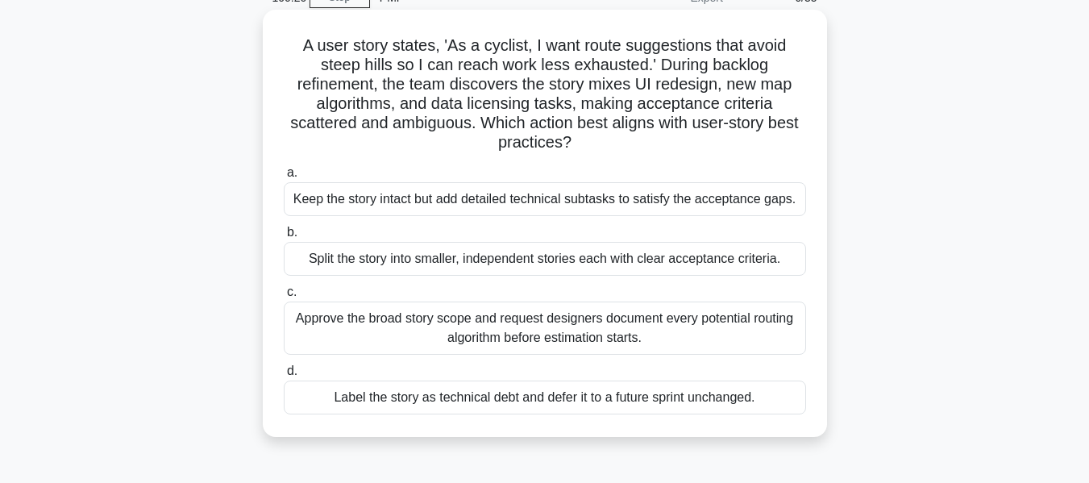
click at [699, 251] on div "Split the story into smaller, independent stories each with clear acceptance cr…" at bounding box center [545, 259] width 522 height 34
click at [284, 238] on input "b. Split the story into smaller, independent stories each with clear acceptance…" at bounding box center [284, 232] width 0 height 10
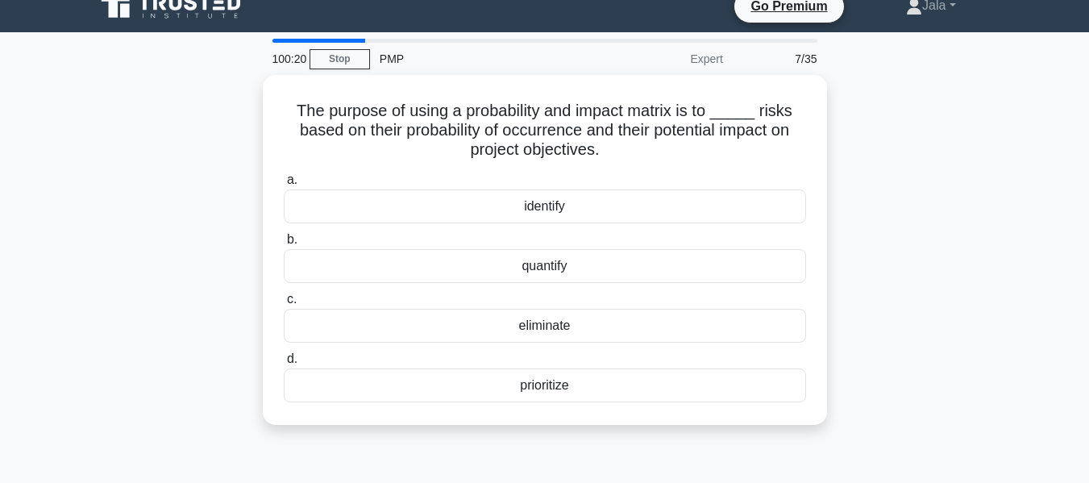
scroll to position [0, 0]
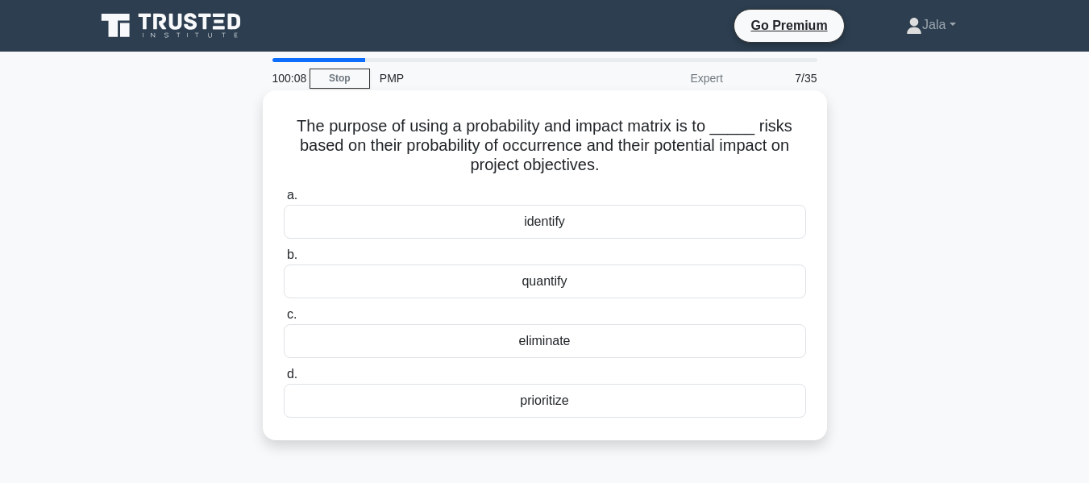
click at [544, 405] on div "prioritize" at bounding box center [545, 401] width 522 height 34
click at [284, 380] on input "d. prioritize" at bounding box center [284, 374] width 0 height 10
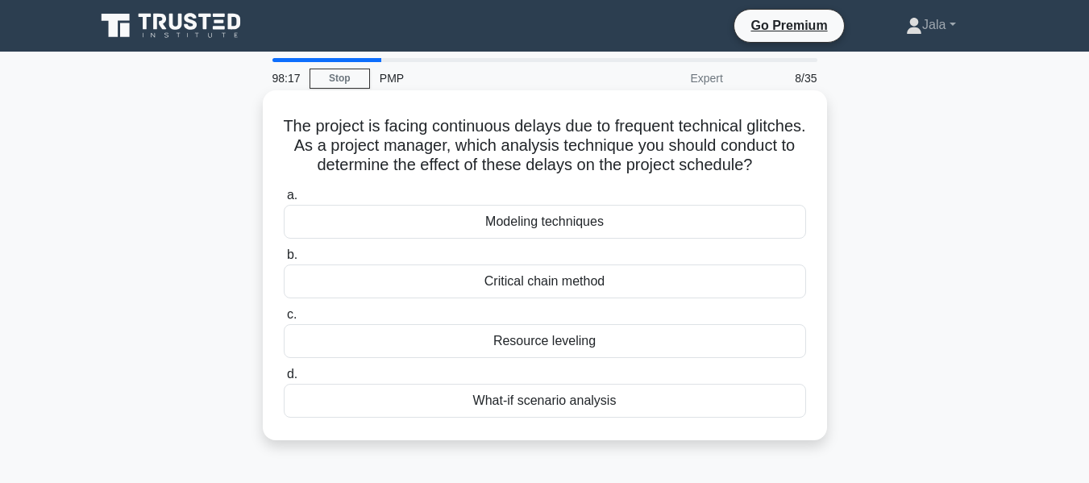
click at [629, 417] on div "What-if scenario analysis" at bounding box center [545, 401] width 522 height 34
click at [284, 380] on input "d. What-if scenario analysis" at bounding box center [284, 374] width 0 height 10
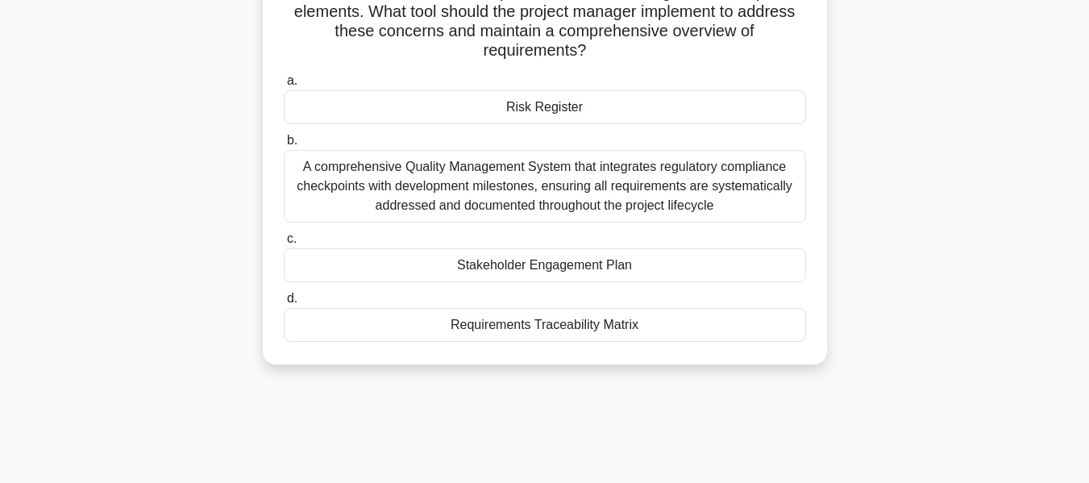
scroll to position [242, 0]
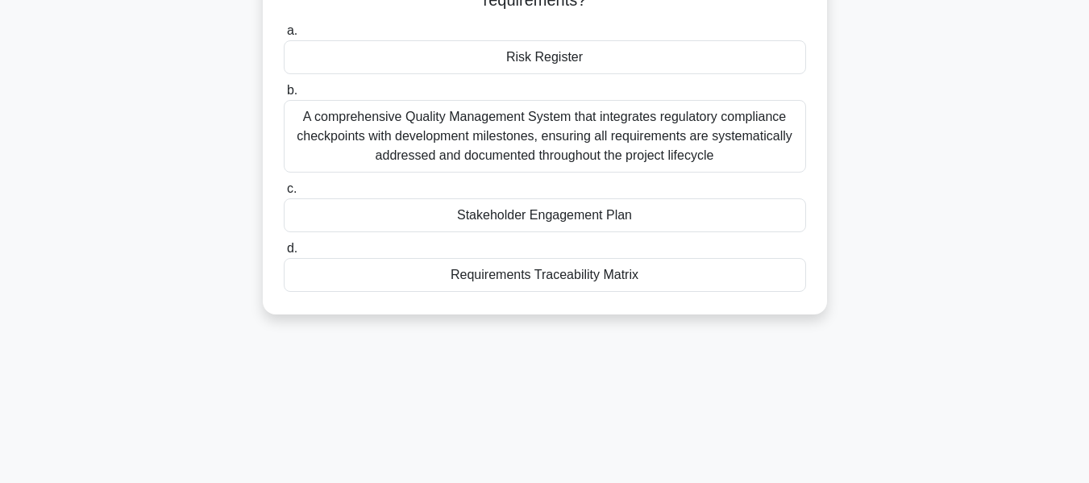
click at [446, 156] on div "A comprehensive Quality Management System that integrates regulatory compliance…" at bounding box center [545, 136] width 522 height 73
click at [284, 96] on input "b. A comprehensive Quality Management System that integrates regulatory complia…" at bounding box center [284, 90] width 0 height 10
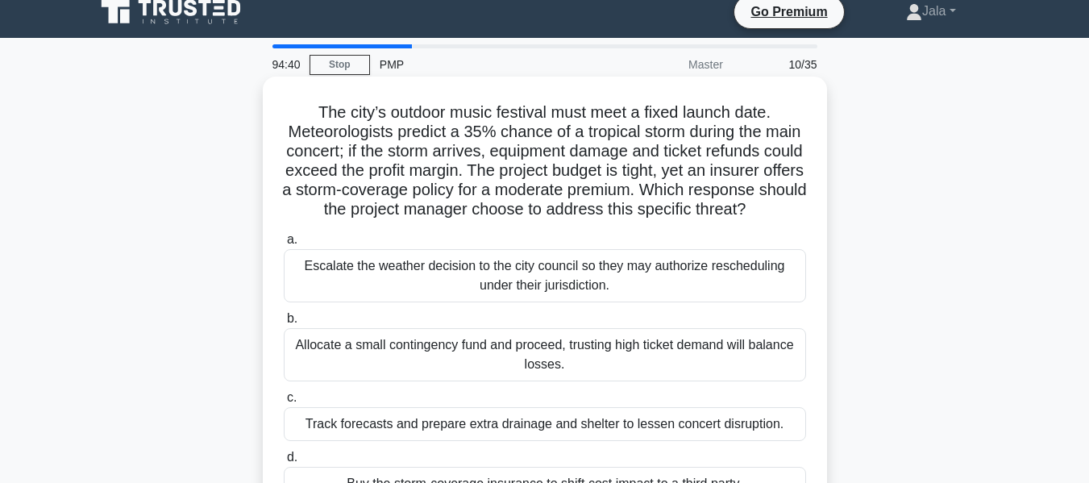
scroll to position [0, 0]
